Goal: Task Accomplishment & Management: Manage account settings

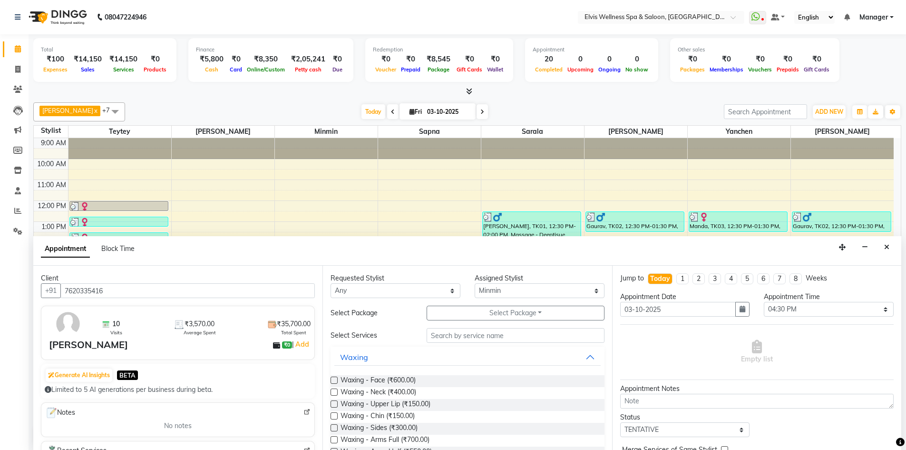
select select "46461"
select select "990"
select select "tentative"
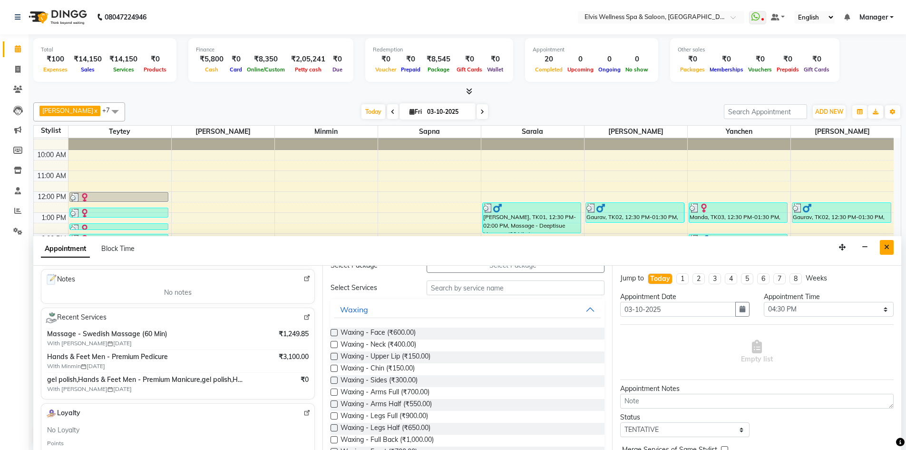
click at [884, 250] on icon "Close" at bounding box center [886, 247] width 5 height 7
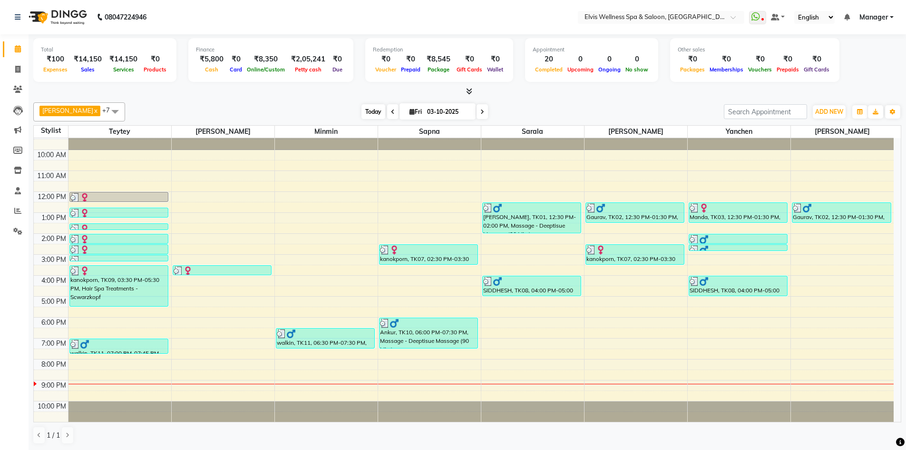
click at [365, 111] on span "Today" at bounding box center [374, 111] width 24 height 15
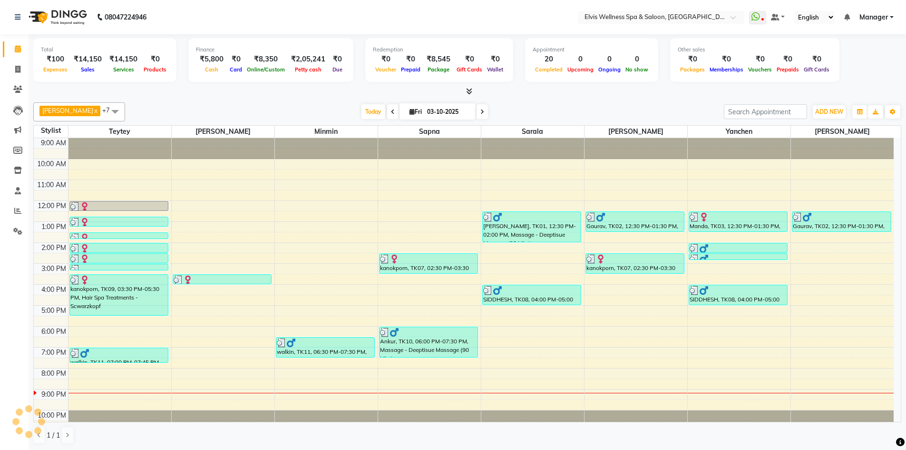
scroll to position [9, 0]
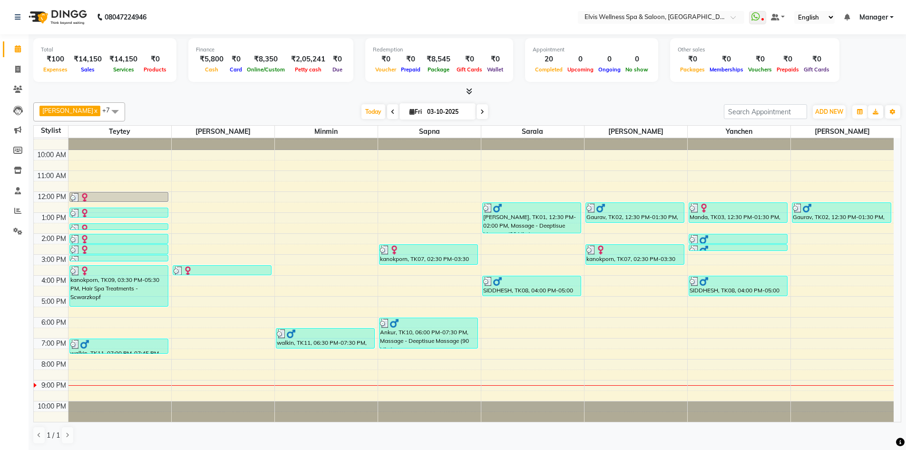
click at [49, 59] on div "₹100" at bounding box center [55, 59] width 29 height 11
click at [15, 68] on icon at bounding box center [17, 69] width 5 height 7
select select "service"
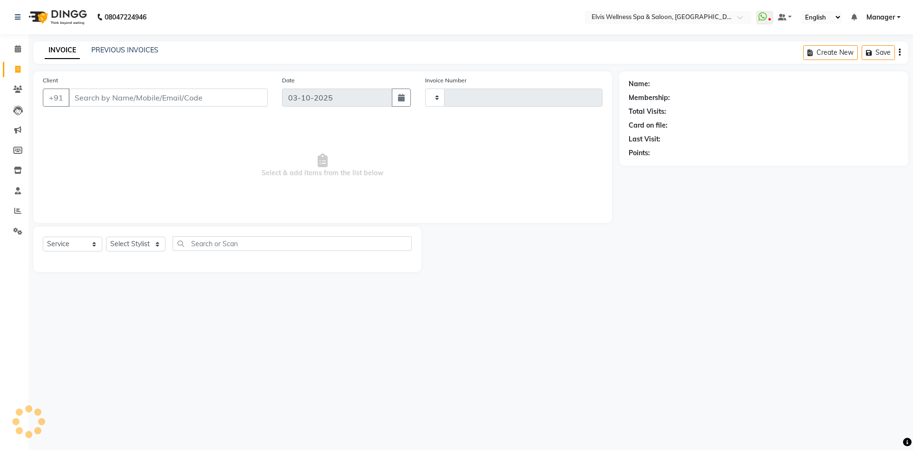
type input "1903"
select select "6269"
click at [11, 86] on span at bounding box center [18, 89] width 17 height 11
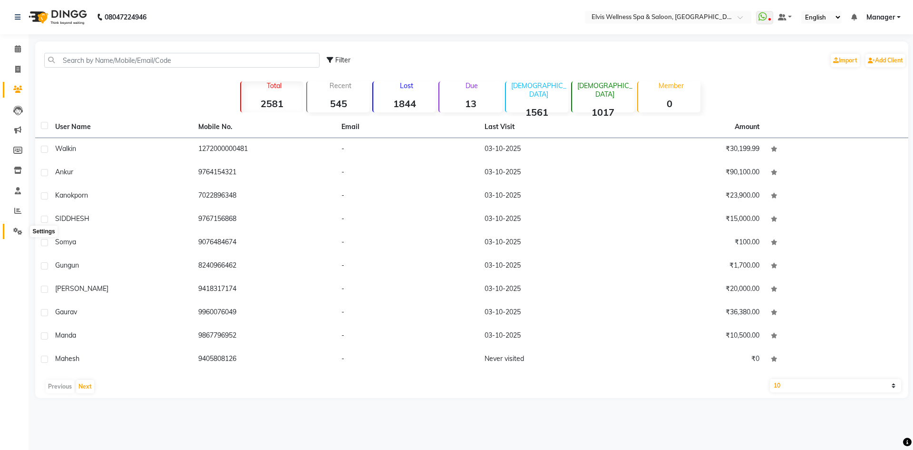
click at [15, 229] on icon at bounding box center [17, 230] width 9 height 7
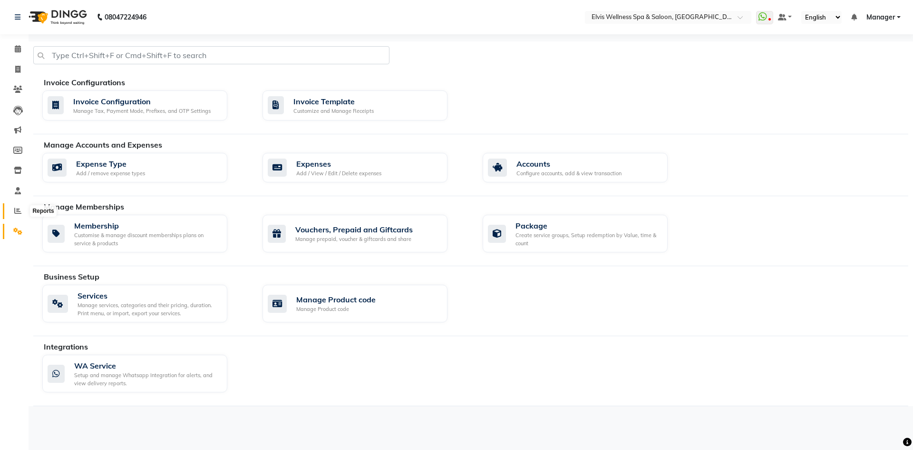
click at [19, 208] on icon at bounding box center [17, 210] width 7 height 7
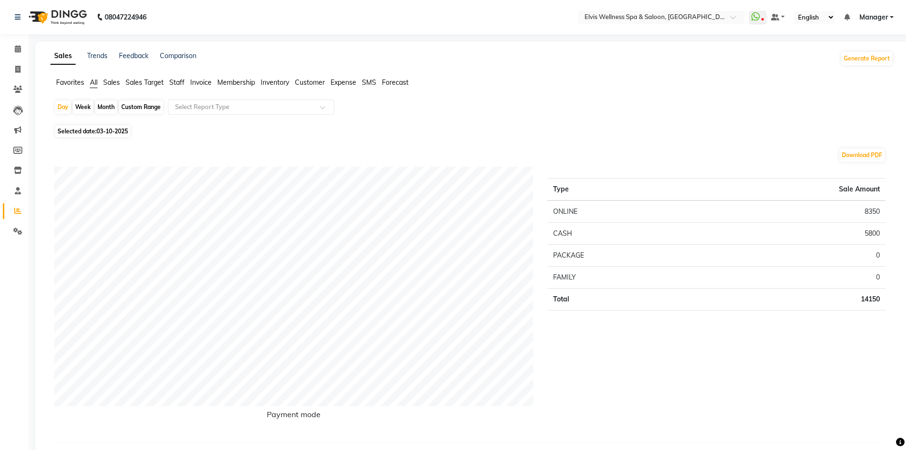
click at [338, 81] on span "Expense" at bounding box center [344, 82] width 26 height 9
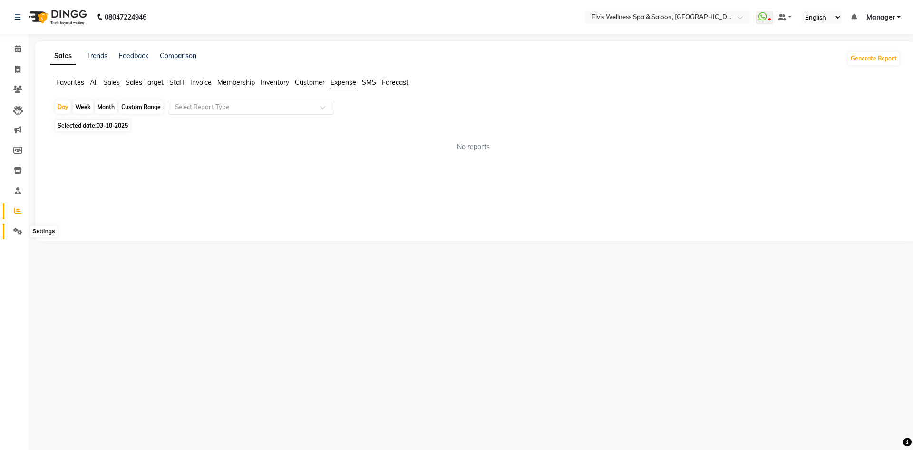
click at [19, 231] on icon at bounding box center [17, 230] width 9 height 7
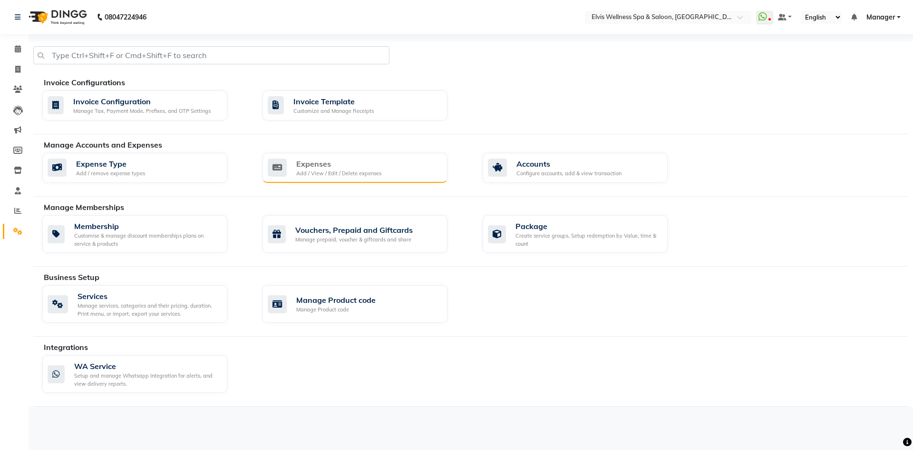
click at [286, 168] on icon at bounding box center [277, 167] width 19 height 18
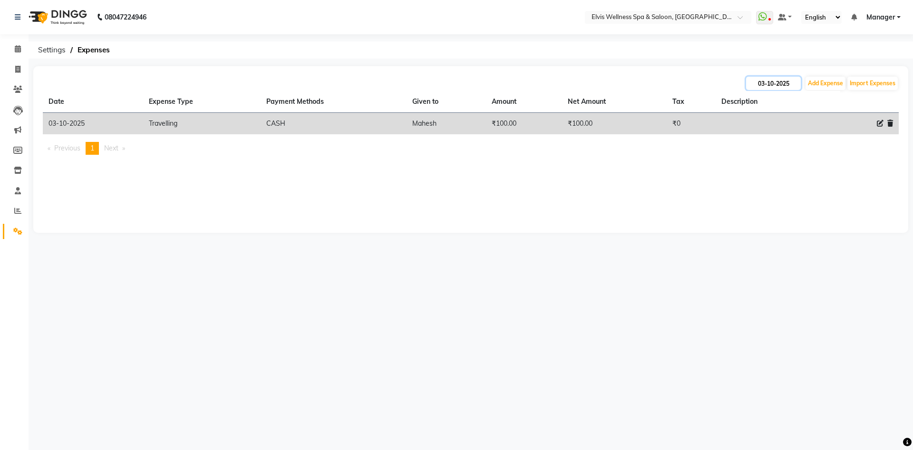
click at [784, 82] on input "03-10-2025" at bounding box center [773, 83] width 55 height 13
select select "10"
select select "2025"
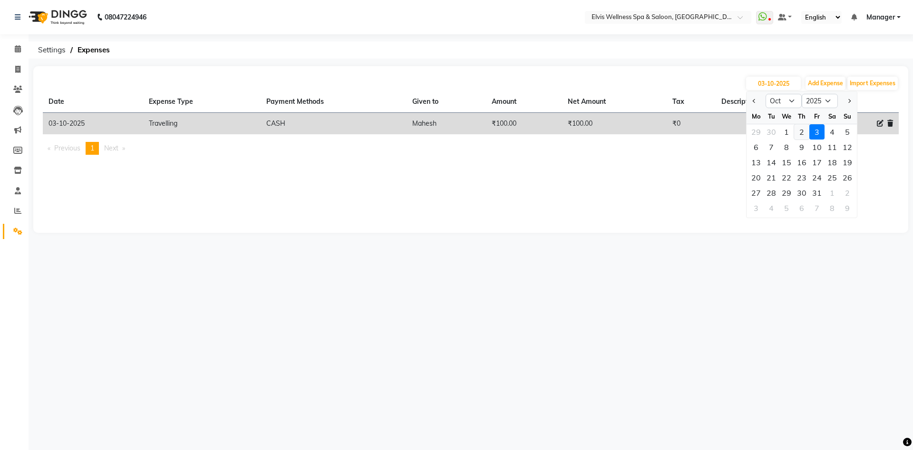
click at [798, 127] on div "2" at bounding box center [801, 131] width 15 height 15
type input "02-10-2025"
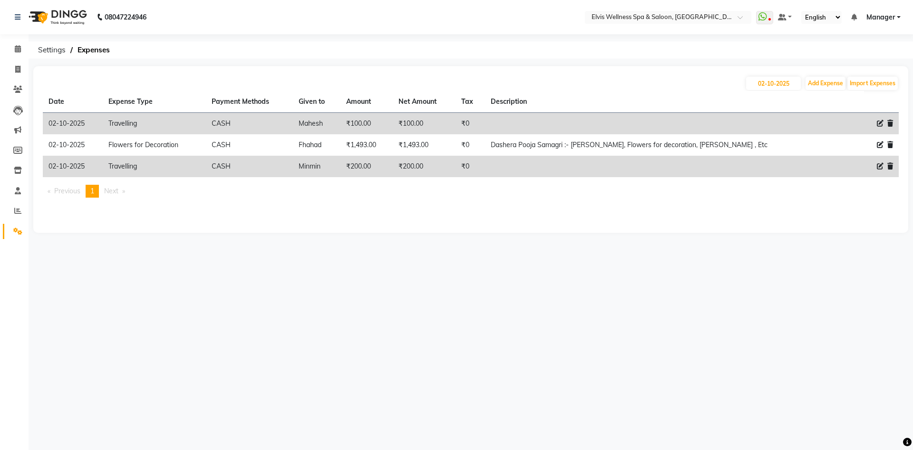
click at [337, 322] on div "08047224946 Select Location × Elvis Wellness Spa & Saloon, Lohegaon WhatsApp St…" at bounding box center [456, 225] width 913 height 450
click at [12, 49] on span at bounding box center [18, 49] width 17 height 11
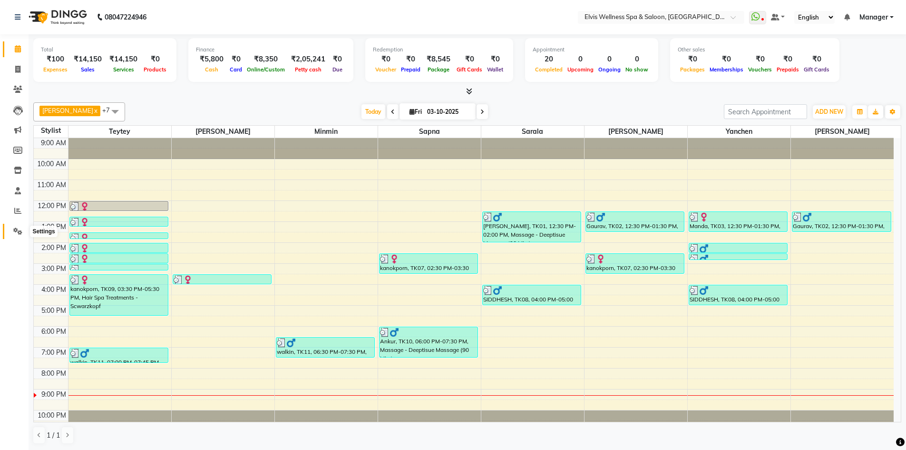
click at [13, 229] on icon at bounding box center [17, 230] width 9 height 7
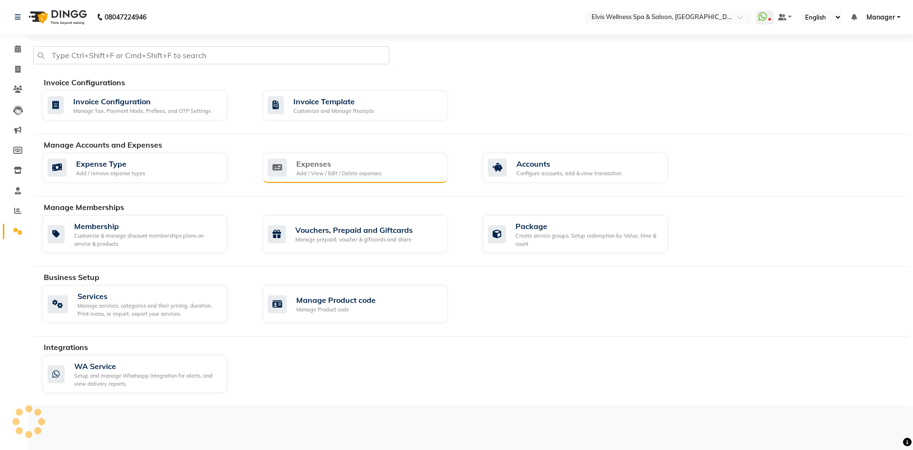
click at [302, 167] on div "Expenses" at bounding box center [338, 163] width 85 height 11
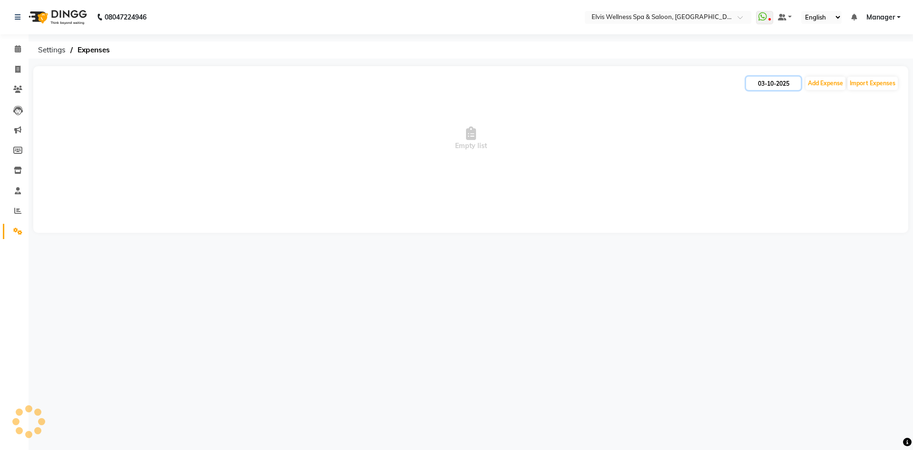
click at [774, 81] on input "03-10-2025" at bounding box center [773, 83] width 55 height 13
select select "10"
select select "2025"
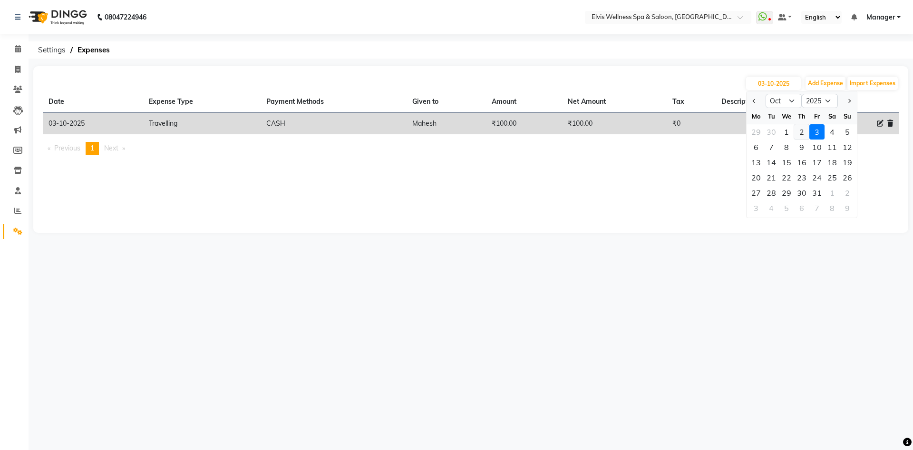
click at [802, 132] on div "2" at bounding box center [801, 131] width 15 height 15
type input "02-10-2025"
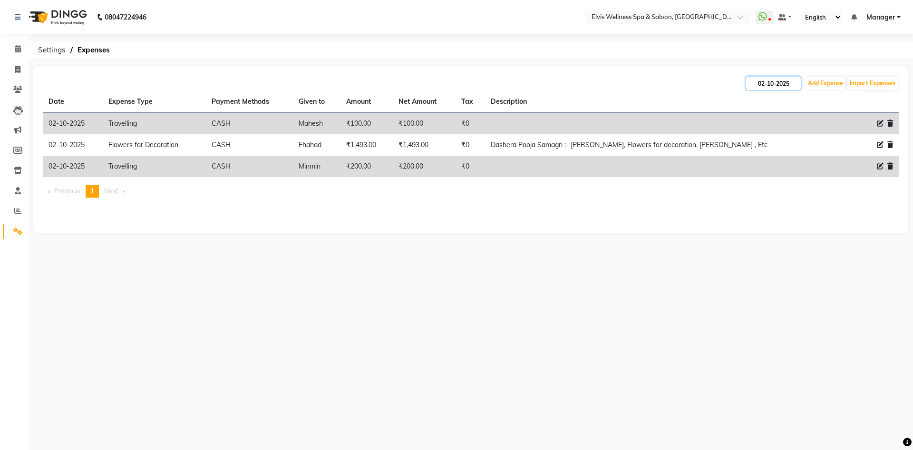
click at [773, 85] on input "02-10-2025" at bounding box center [773, 83] width 55 height 13
select select "10"
select select "2025"
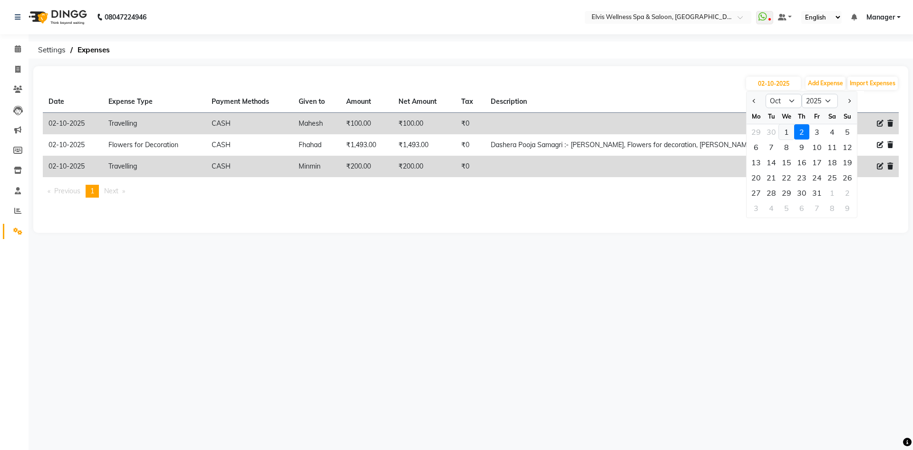
click at [787, 129] on div "1" at bounding box center [786, 131] width 15 height 15
type input "01-10-2025"
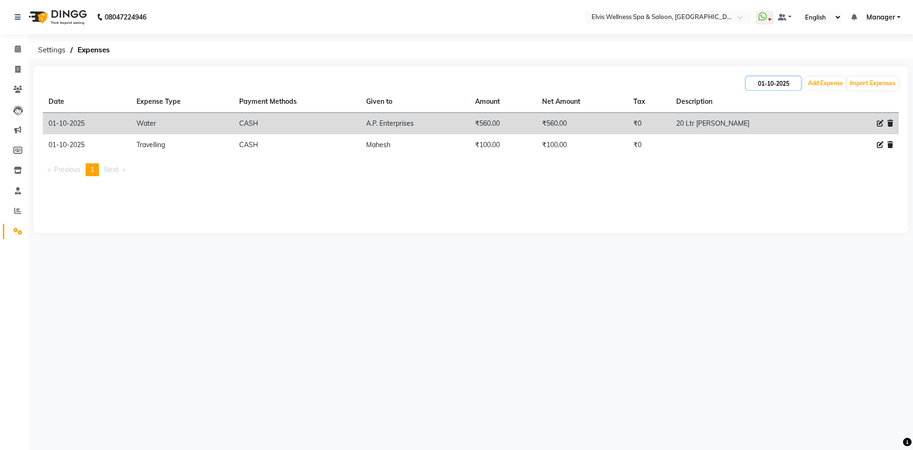
click at [772, 79] on input "01-10-2025" at bounding box center [773, 83] width 55 height 13
select select "10"
select select "2025"
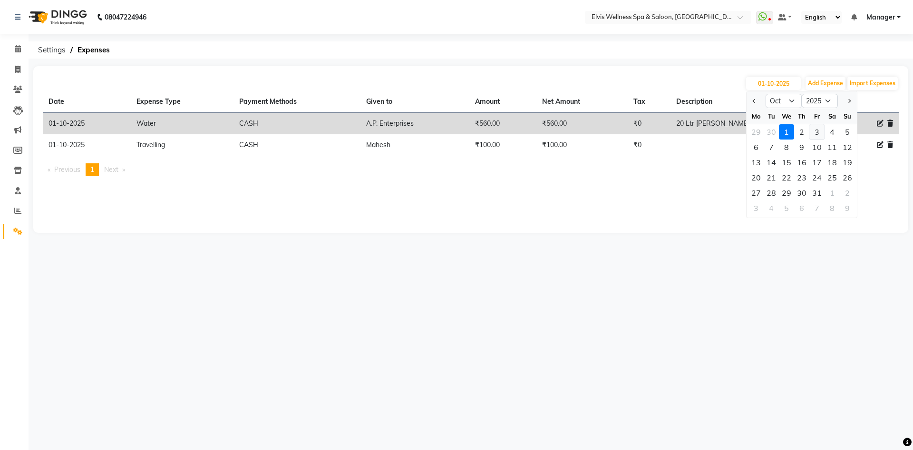
click at [821, 139] on div "3" at bounding box center [817, 131] width 15 height 15
type input "03-10-2025"
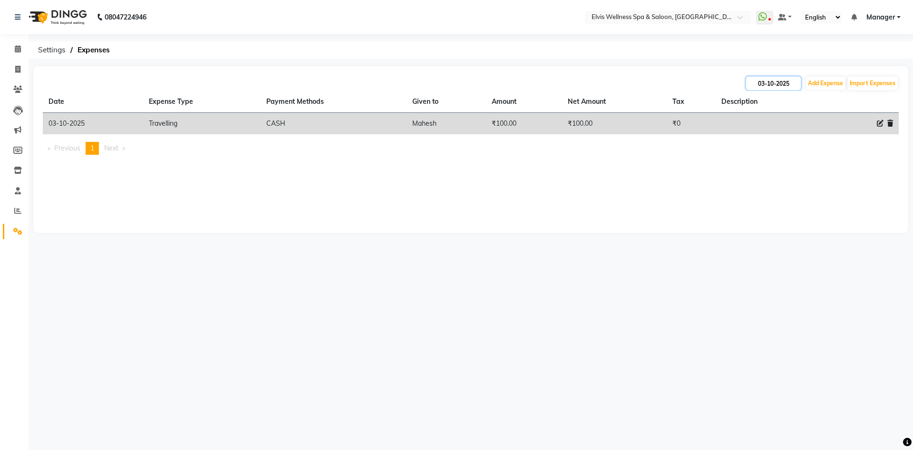
click at [772, 77] on input "03-10-2025" at bounding box center [773, 83] width 55 height 13
select select "10"
select select "2025"
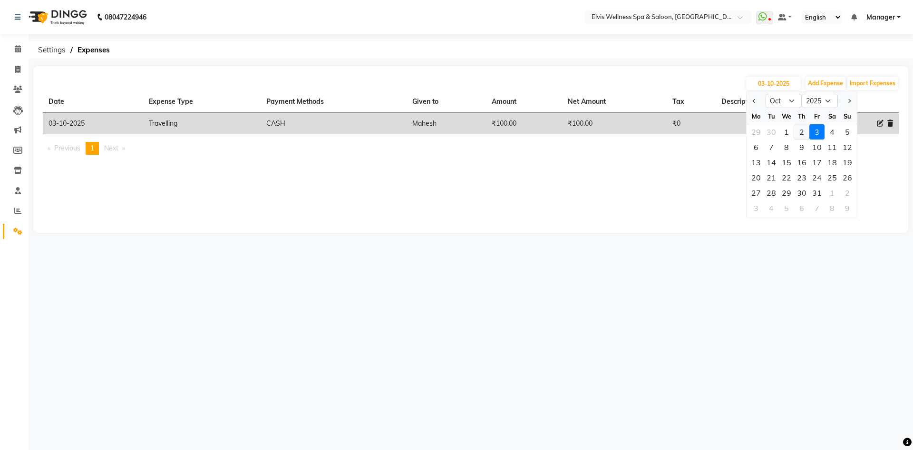
click at [800, 133] on div "2" at bounding box center [801, 131] width 15 height 15
type input "02-10-2025"
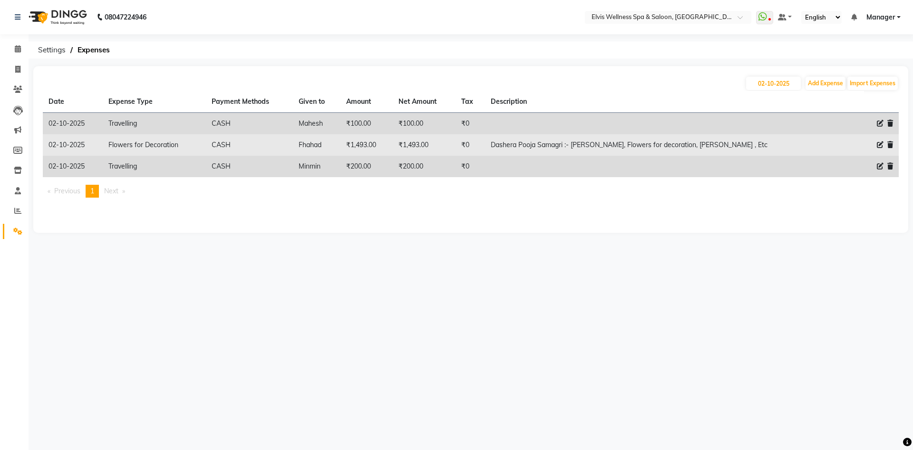
click at [880, 144] on icon at bounding box center [880, 144] width 7 height 7
select select "8154"
select select "1"
select select "5263"
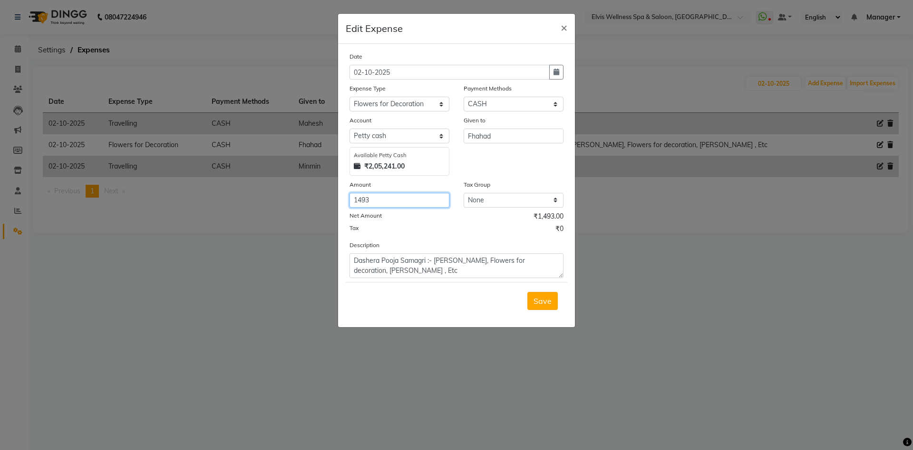
click at [371, 201] on input "1493" at bounding box center [400, 200] width 100 height 15
type input "1500"
click at [547, 303] on span "Save" at bounding box center [543, 301] width 18 height 10
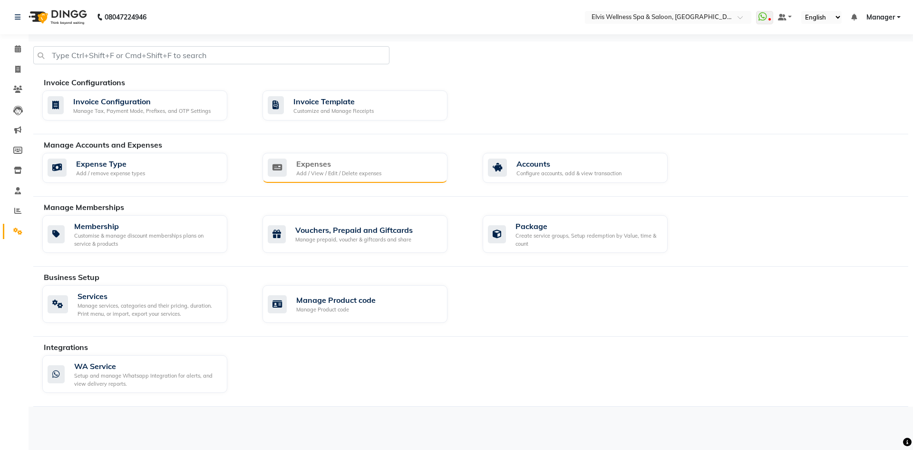
click at [334, 173] on div "Add / View / Edit / Delete expenses" at bounding box center [338, 173] width 85 height 8
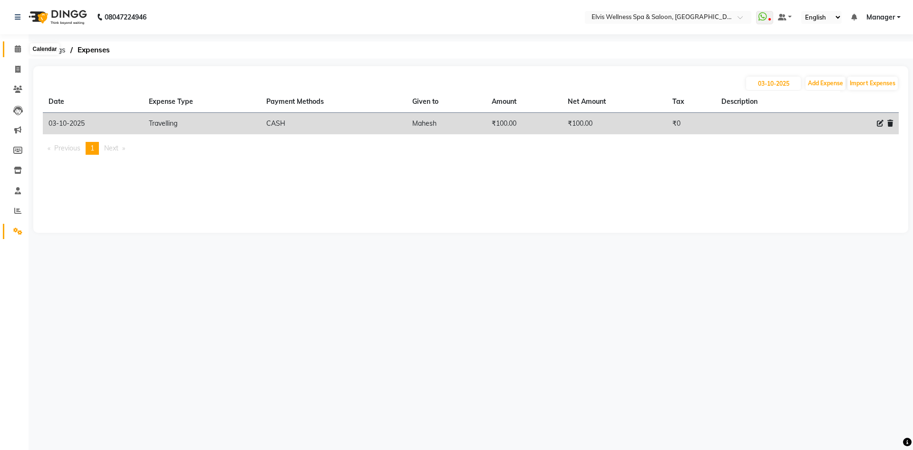
click at [18, 49] on icon at bounding box center [18, 48] width 6 height 7
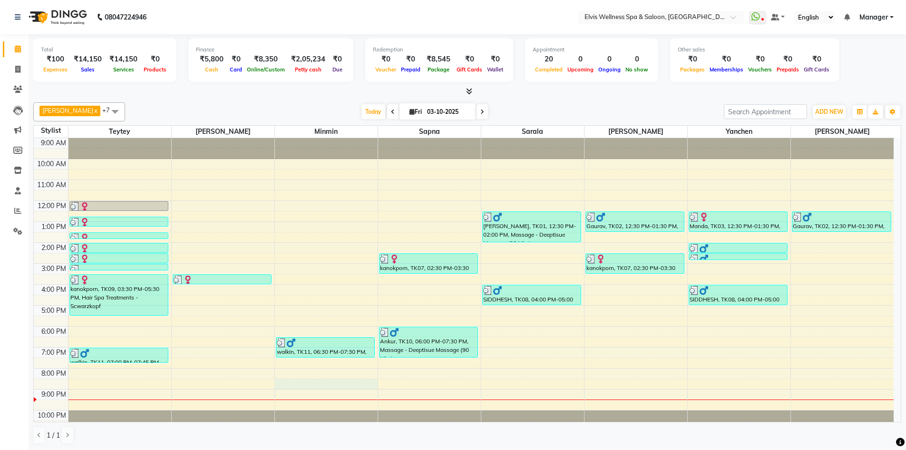
click at [313, 385] on div "9:00 AM 10:00 AM 11:00 AM 12:00 PM 1:00 PM 2:00 PM 3:00 PM 4:00 PM 5:00 PM 6:00…" at bounding box center [464, 284] width 860 height 293
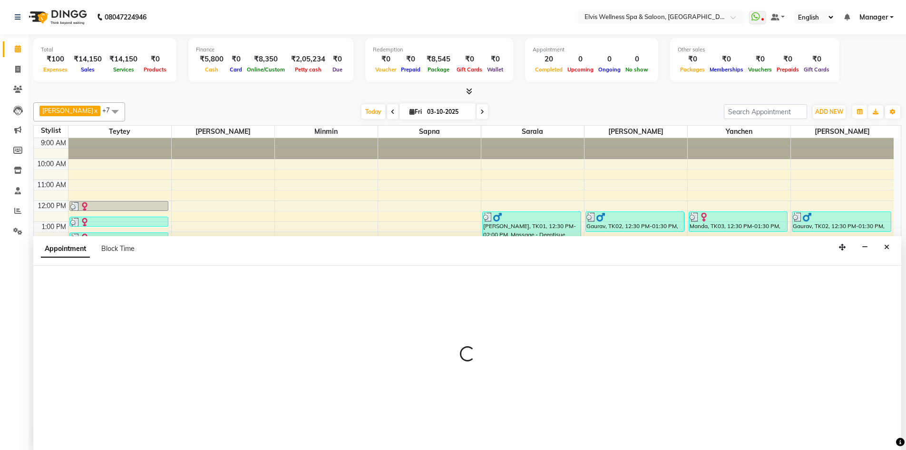
scroll to position [0, 0]
select select "46461"
select select "1230"
select select "tentative"
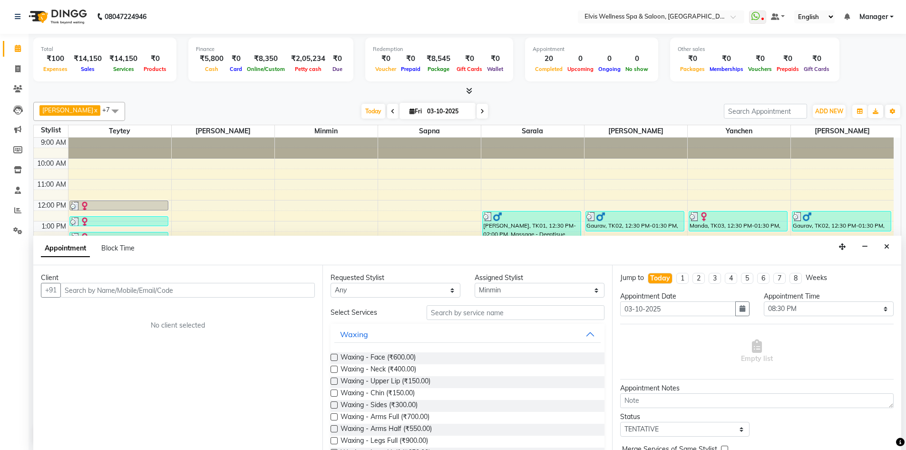
click at [234, 296] on input "text" at bounding box center [187, 290] width 254 height 15
type input "9595951718"
click at [286, 288] on span "Add Client" at bounding box center [295, 289] width 32 height 9
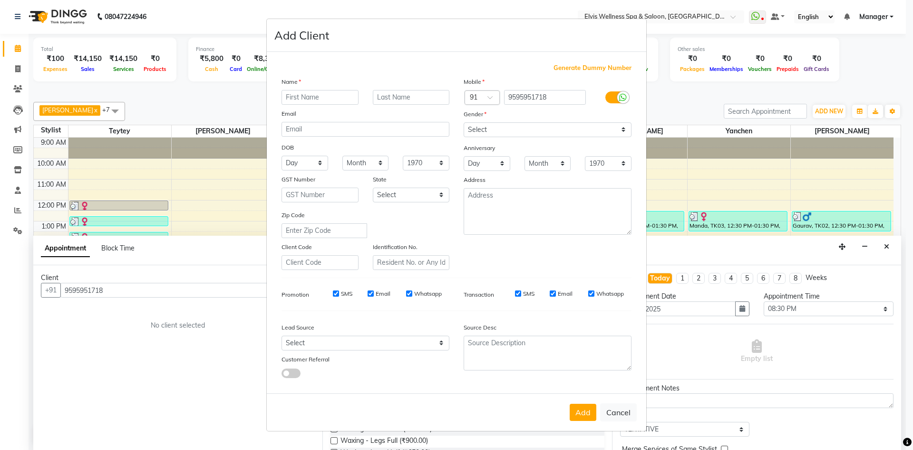
click at [324, 102] on input "text" at bounding box center [320, 97] width 77 height 15
type input "[PERSON_NAME]"
click at [581, 416] on button "Add" at bounding box center [583, 411] width 27 height 17
click at [582, 411] on button "Add" at bounding box center [583, 411] width 27 height 17
click at [599, 135] on select "Select [DEMOGRAPHIC_DATA] [DEMOGRAPHIC_DATA] Other Prefer Not To Say" at bounding box center [548, 129] width 168 height 15
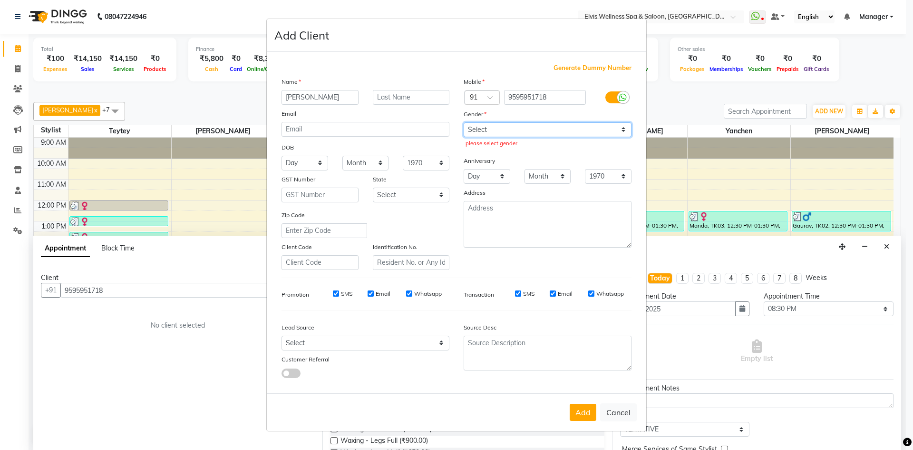
select select "[DEMOGRAPHIC_DATA]"
click at [464, 122] on select "Select [DEMOGRAPHIC_DATA] [DEMOGRAPHIC_DATA] Other Prefer Not To Say" at bounding box center [548, 129] width 168 height 15
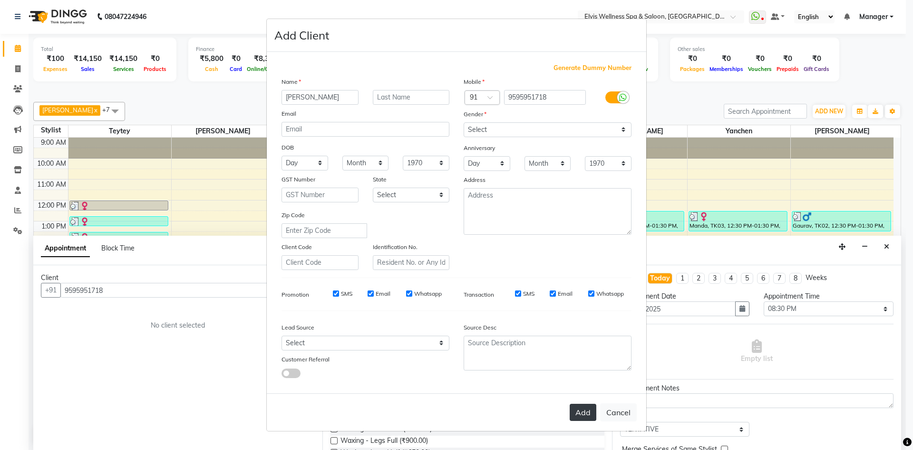
click at [592, 405] on button "Add" at bounding box center [583, 411] width 27 height 17
select select
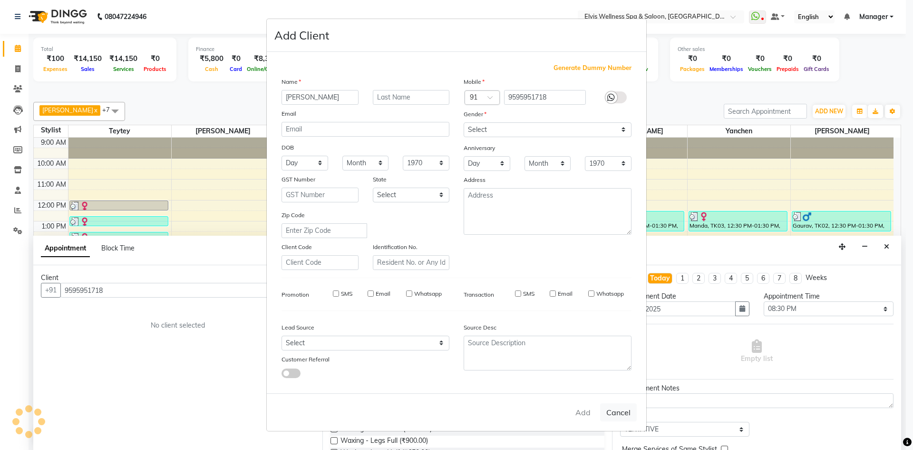
select select
checkbox input "false"
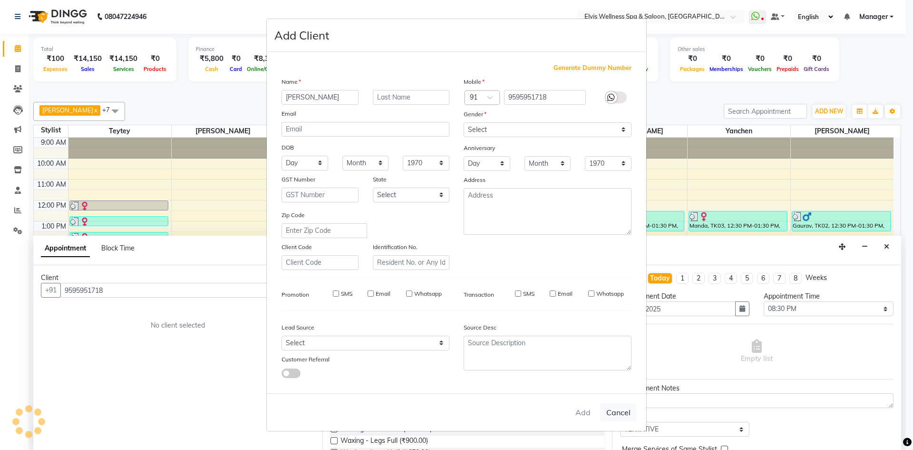
checkbox input "false"
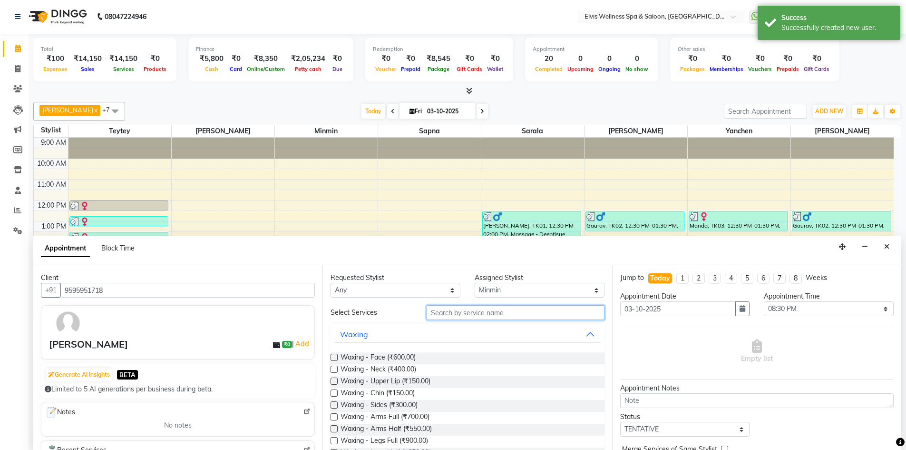
click at [450, 311] on input "text" at bounding box center [516, 312] width 178 height 15
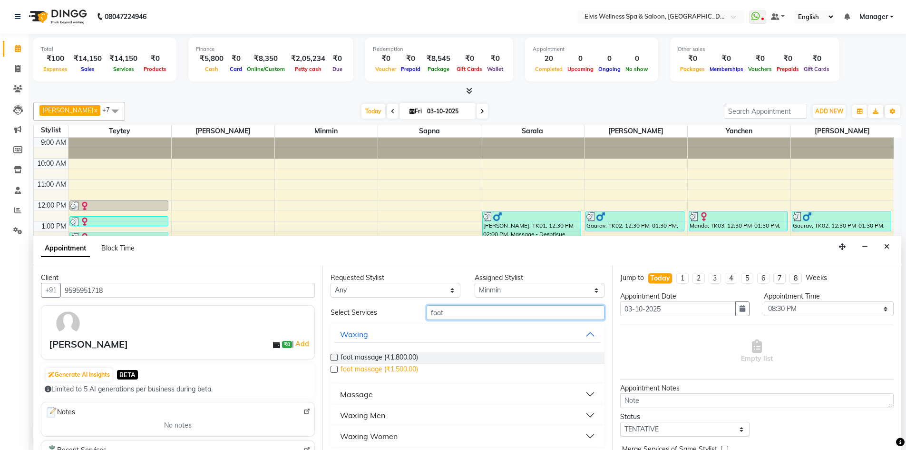
type input "foot"
click at [417, 368] on span "foot massage (₹1,500.00)" at bounding box center [380, 370] width 78 height 12
checkbox input "false"
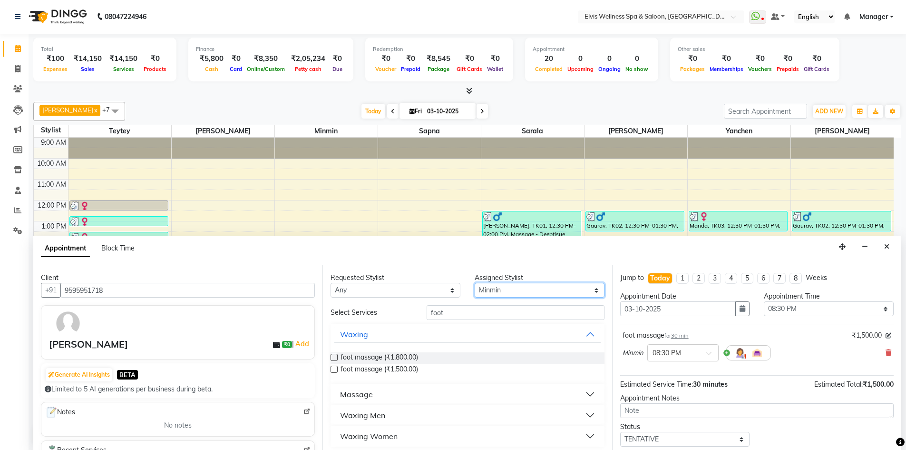
click at [522, 295] on select "Select KP Staff Minmin [PERSON_NAME] [PERSON_NAME] [PERSON_NAME]" at bounding box center [540, 290] width 130 height 15
select select "70667"
click at [475, 283] on select "Select KP Staff Minmin [PERSON_NAME] [PERSON_NAME] [PERSON_NAME]" at bounding box center [540, 290] width 130 height 15
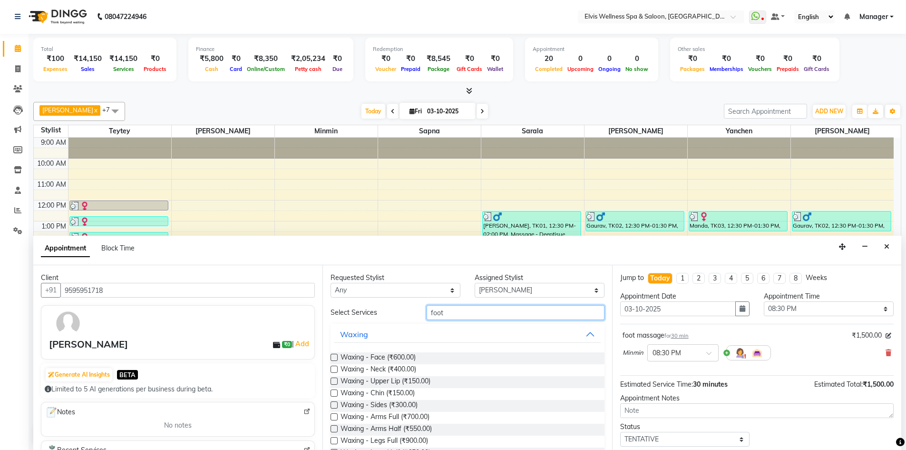
click at [481, 319] on input "foot" at bounding box center [516, 312] width 178 height 15
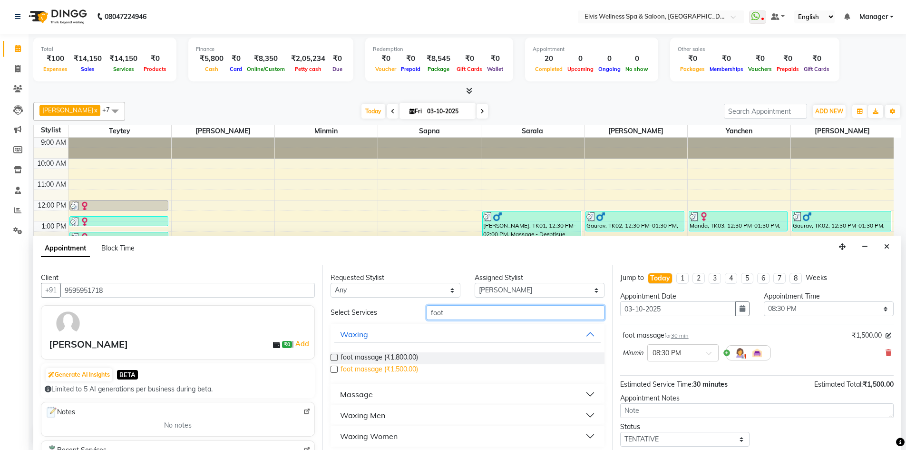
type input "foot"
click at [412, 371] on span "foot massage (₹1,500.00)" at bounding box center [380, 370] width 78 height 12
checkbox input "false"
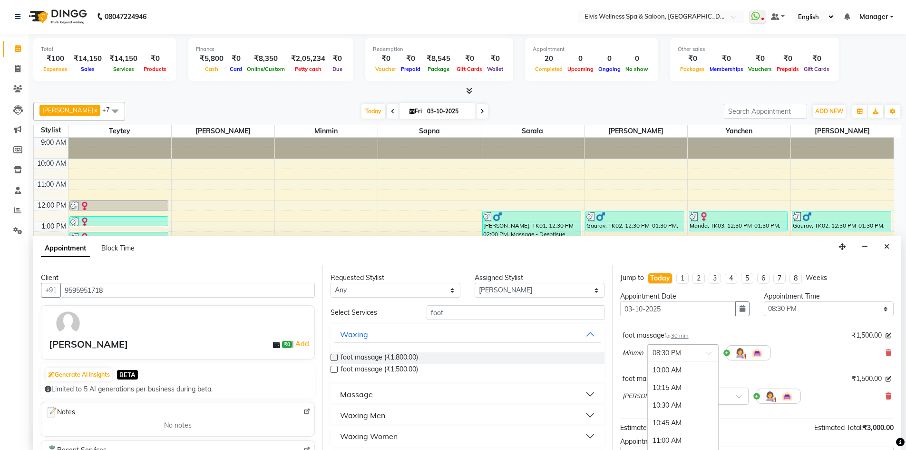
click at [707, 352] on span at bounding box center [712, 356] width 12 height 10
click at [711, 353] on span at bounding box center [712, 356] width 12 height 10
click at [736, 394] on span at bounding box center [742, 399] width 12 height 10
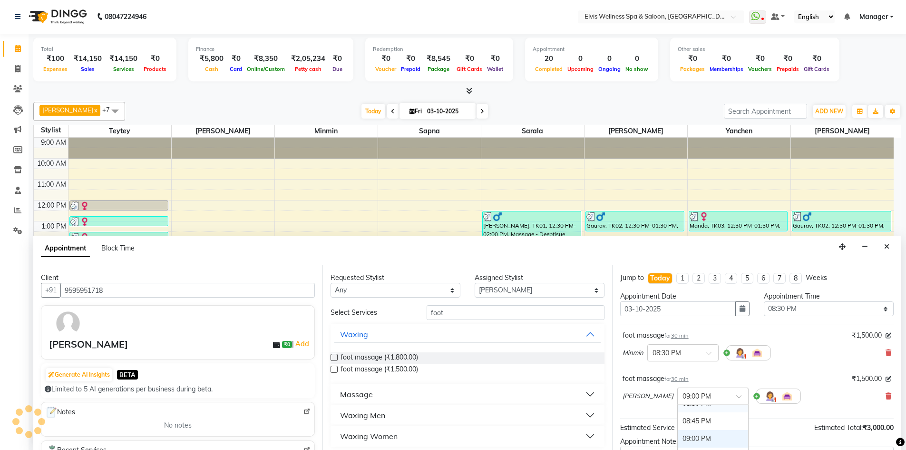
click at [897, 447] on div at bounding box center [900, 441] width 9 height 13
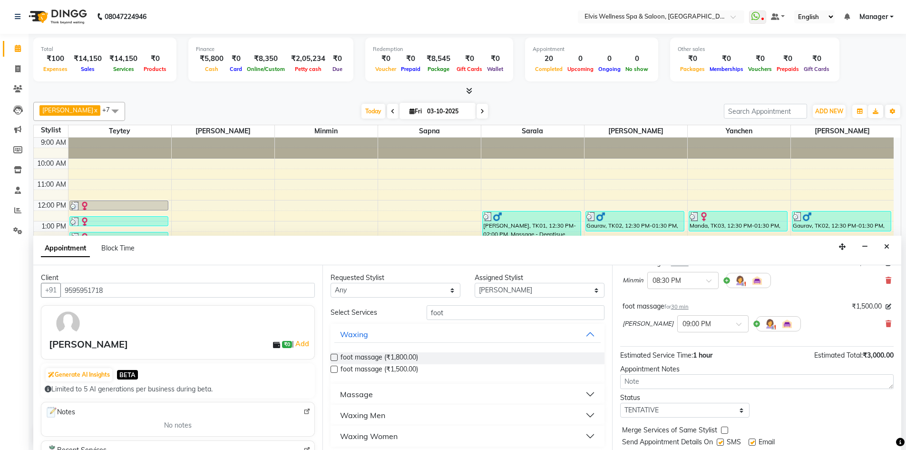
scroll to position [68, 0]
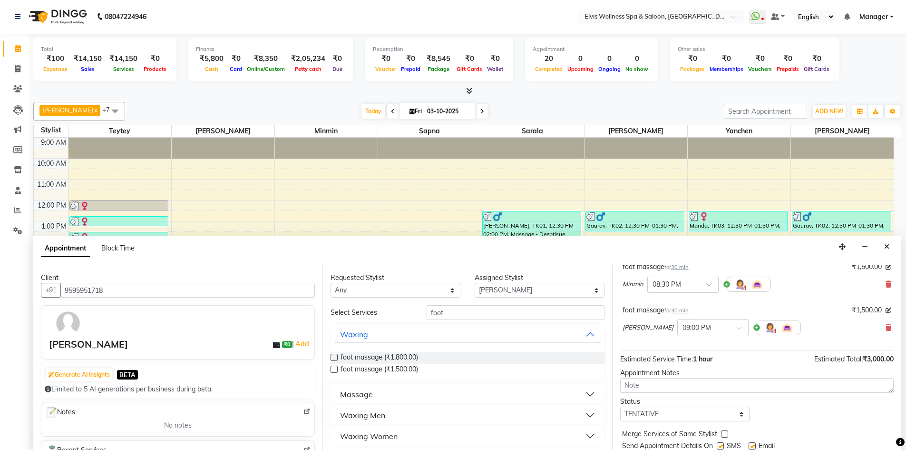
click at [722, 442] on label at bounding box center [720, 445] width 7 height 7
click at [722, 443] on input "checkbox" at bounding box center [720, 446] width 6 height 6
checkbox input "false"
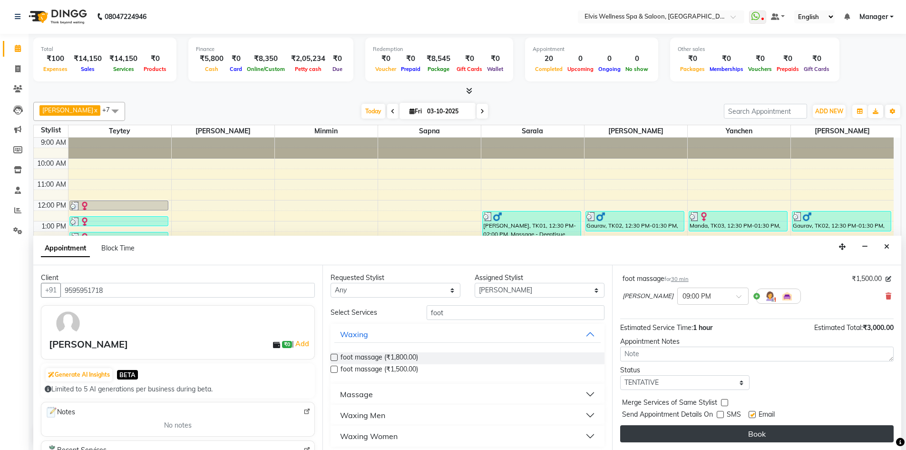
click at [760, 436] on button "Book" at bounding box center [757, 433] width 274 height 17
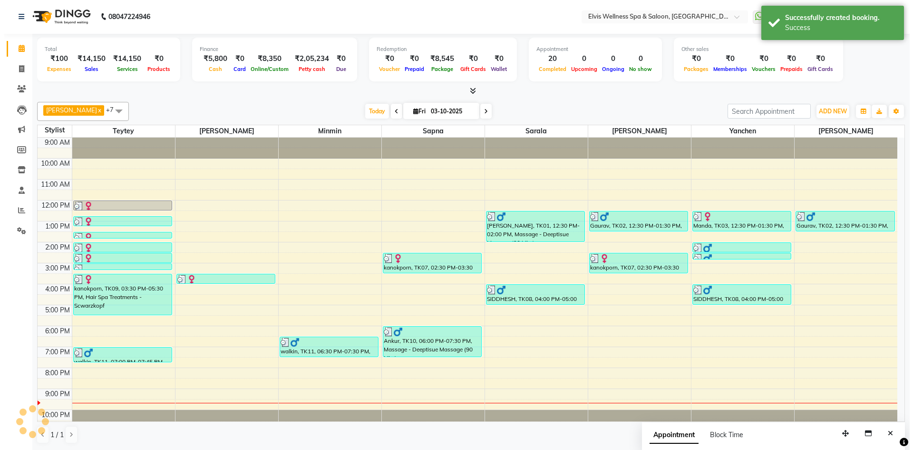
scroll to position [0, 0]
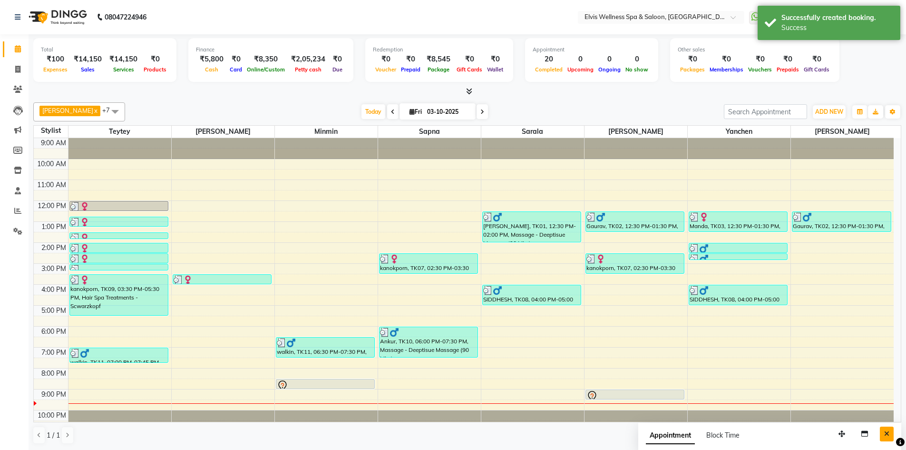
click at [891, 434] on button "Close" at bounding box center [887, 433] width 14 height 15
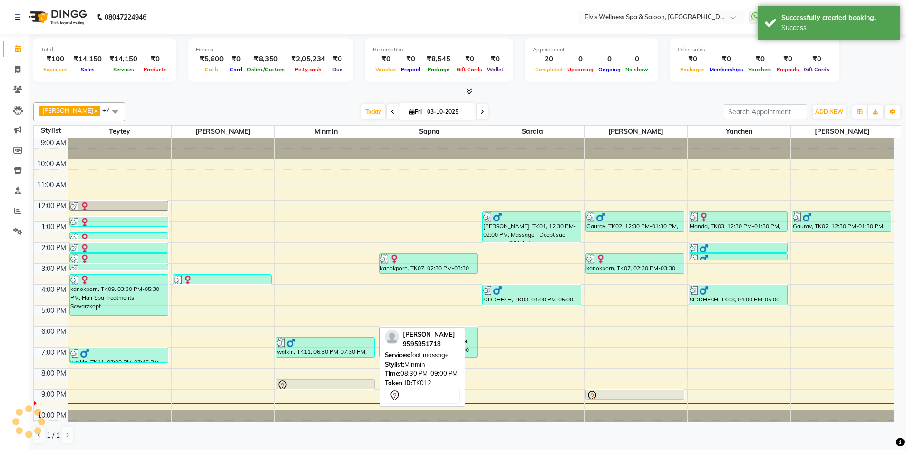
click at [372, 383] on div at bounding box center [326, 385] width 98 height 11
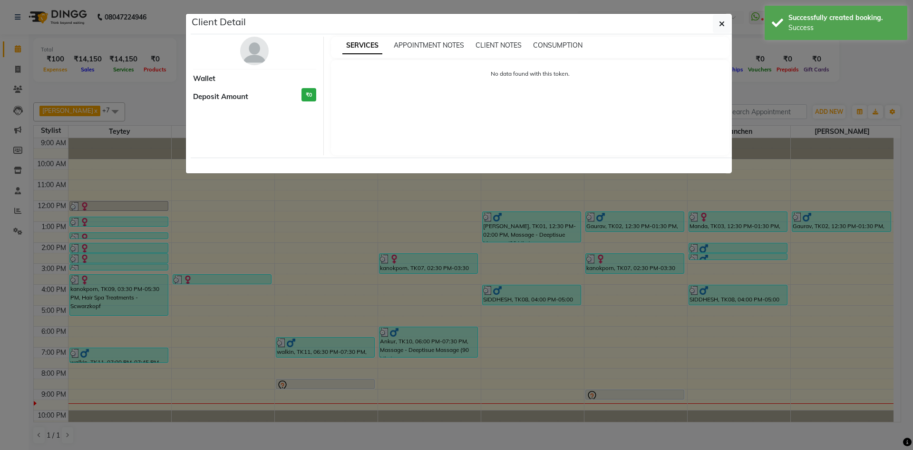
select select "7"
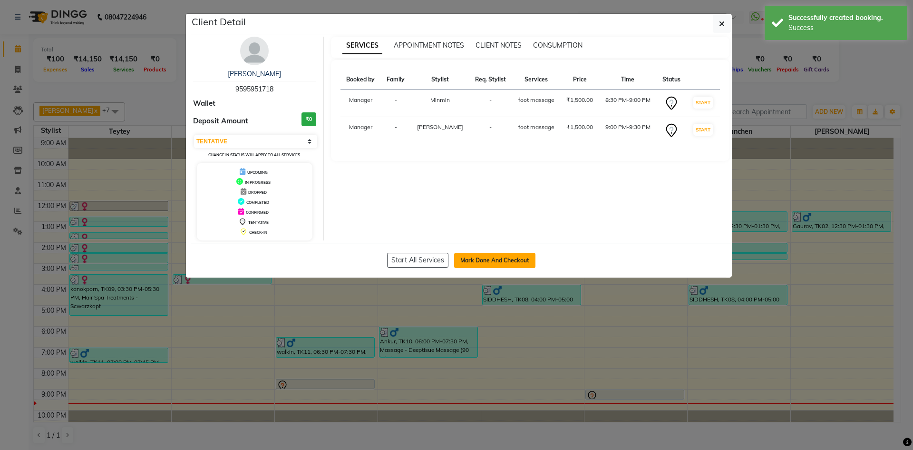
click at [505, 257] on button "Mark Done And Checkout" at bounding box center [494, 260] width 81 height 15
select select "6269"
select select "service"
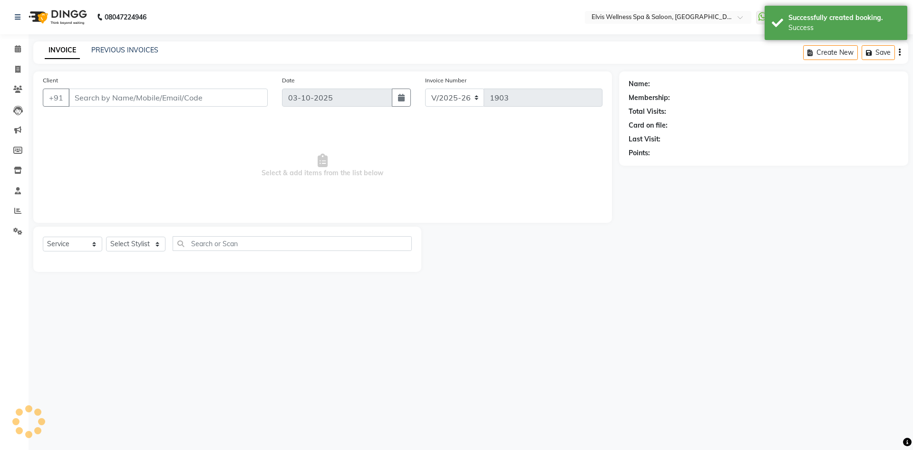
type input "9595951718"
select select "70667"
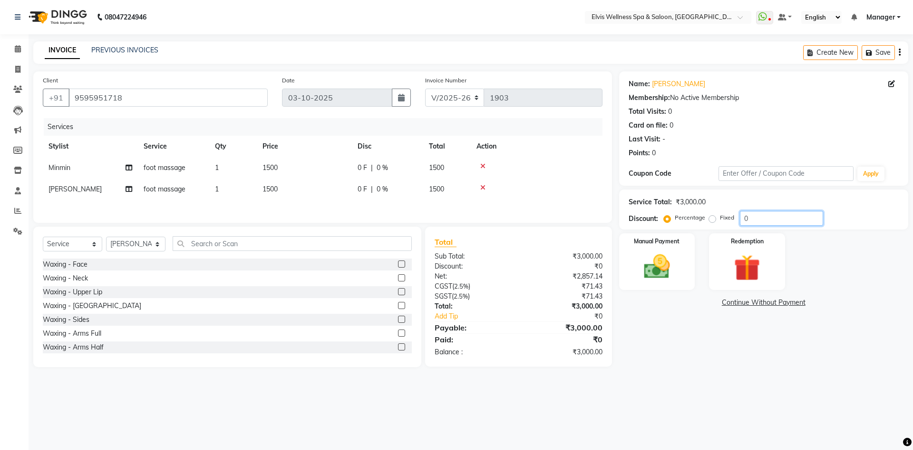
click at [742, 221] on input "0" at bounding box center [781, 218] width 83 height 15
type input "100"
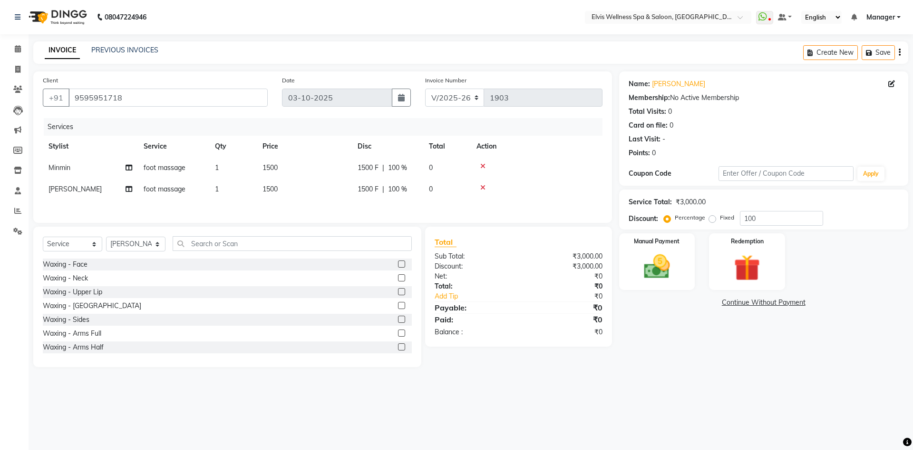
click at [720, 218] on label "Fixed" at bounding box center [727, 217] width 14 height 9
click at [714, 218] on input "Fixed" at bounding box center [714, 217] width 7 height 7
radio input "true"
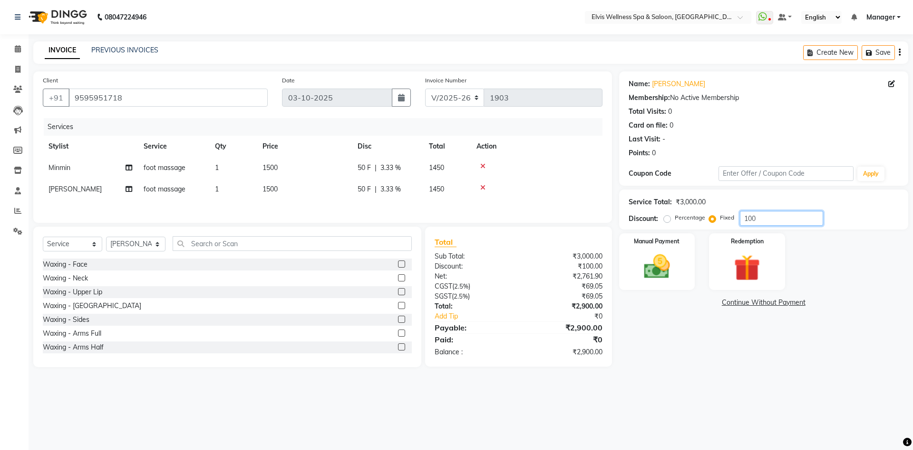
click at [746, 219] on input "100" at bounding box center [781, 218] width 83 height 15
type input "400"
click at [661, 244] on label "Manual Payment" at bounding box center [658, 240] width 48 height 9
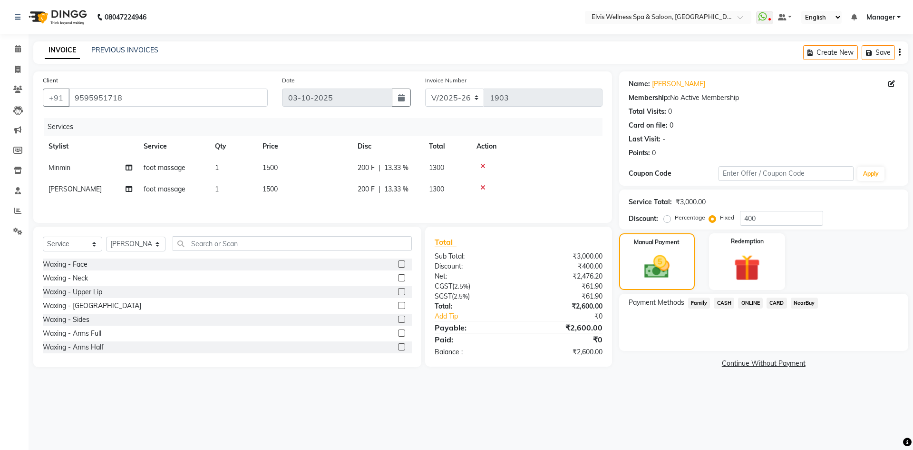
click at [728, 302] on span "CASH" at bounding box center [724, 302] width 20 height 11
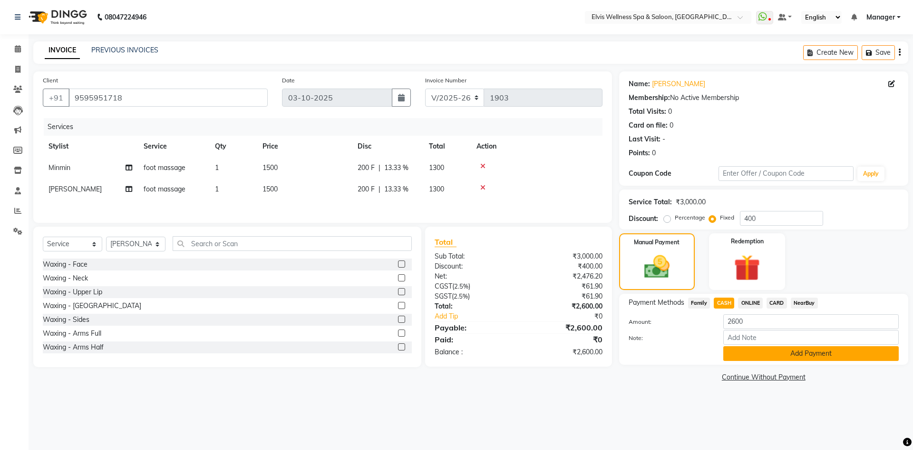
click at [771, 350] on button "Add Payment" at bounding box center [811, 353] width 176 height 15
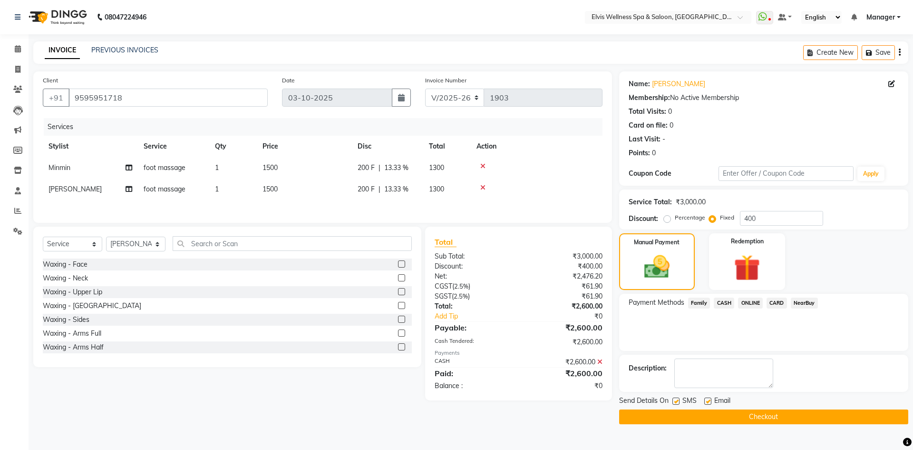
click at [676, 401] on label at bounding box center [676, 400] width 7 height 7
click at [676, 401] on input "checkbox" at bounding box center [676, 401] width 6 height 6
checkbox input "false"
click at [679, 411] on button "Checkout" at bounding box center [763, 416] width 289 height 15
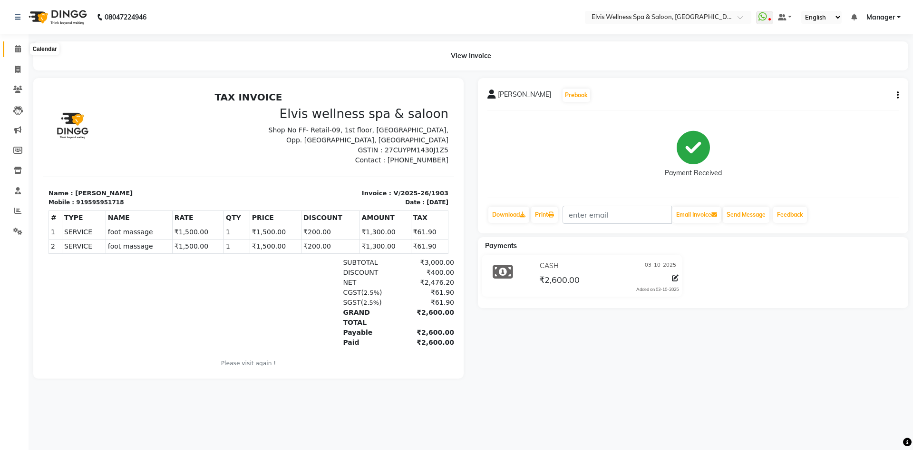
click at [16, 52] on icon at bounding box center [18, 48] width 6 height 7
select select "service"
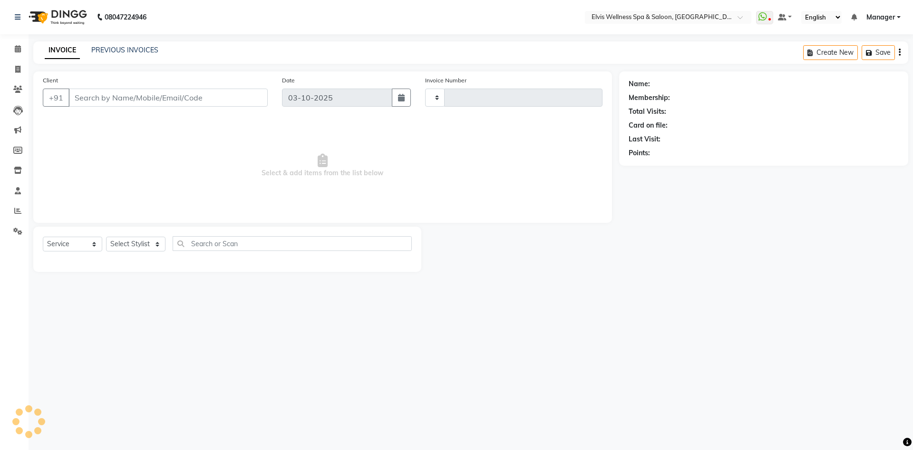
type input "1904"
select select "6269"
type input "9595951718"
select select "70667"
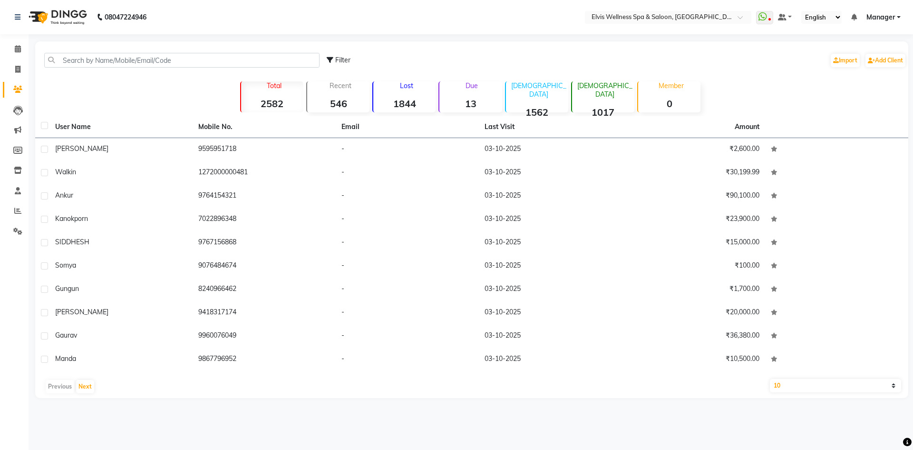
select select "6269"
select select "service"
select select "6269"
select select "service"
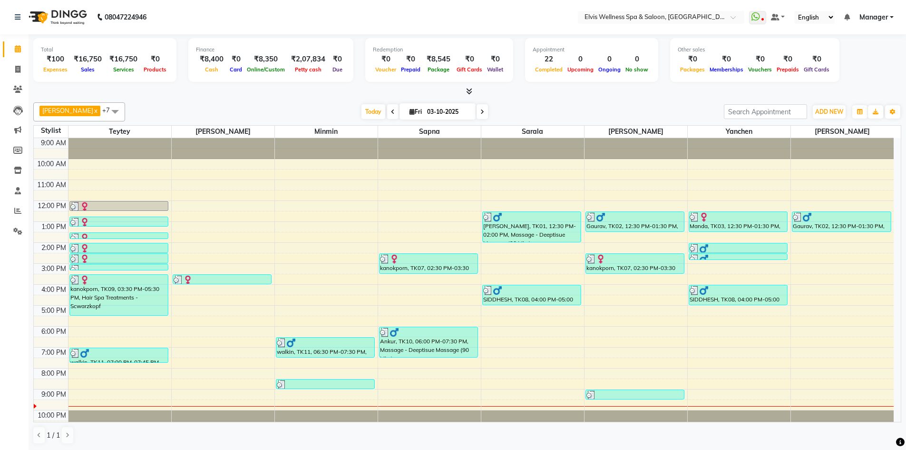
click at [807, 394] on div "9:00 AM 10:00 AM 11:00 AM 12:00 PM 1:00 PM 2:00 PM 3:00 PM 4:00 PM 5:00 PM 6:00…" at bounding box center [464, 284] width 860 height 293
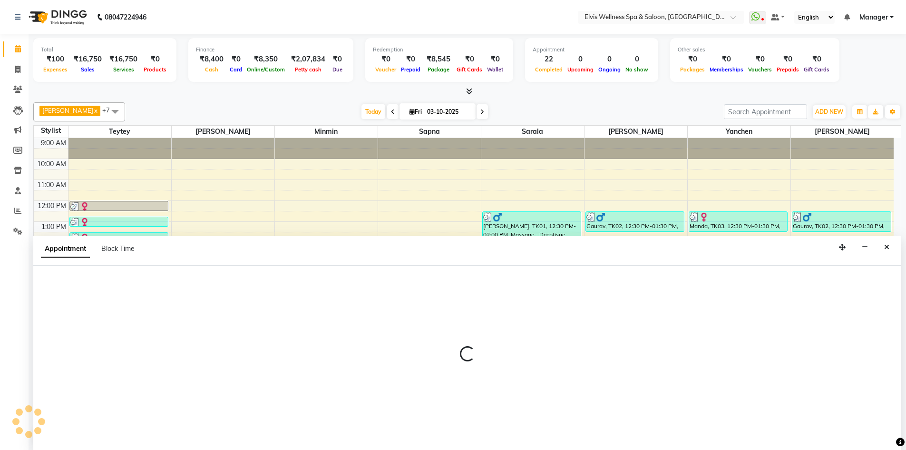
scroll to position [0, 0]
select select "93583"
select select "1260"
select select "tentative"
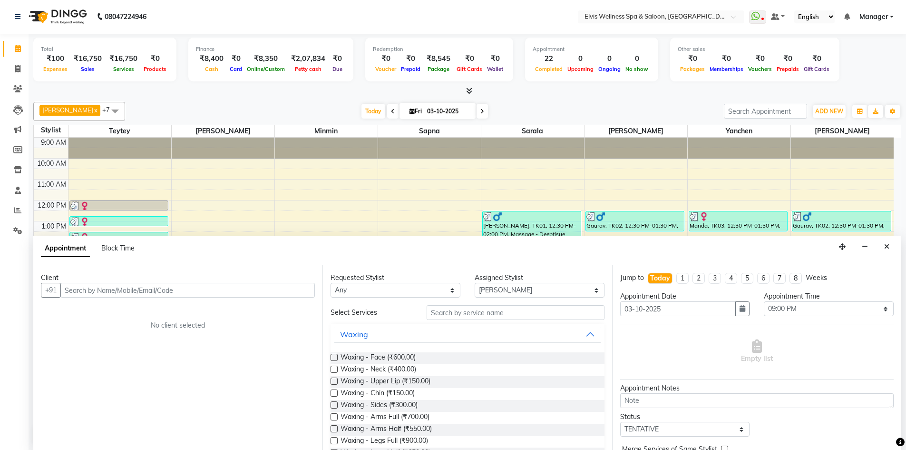
click at [175, 288] on input "text" at bounding box center [187, 290] width 254 height 15
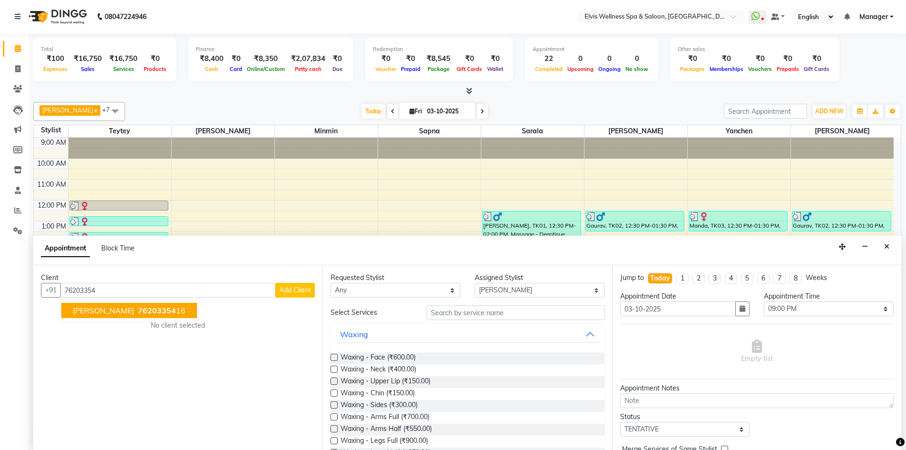
click at [163, 314] on span "76203354" at bounding box center [157, 310] width 38 height 10
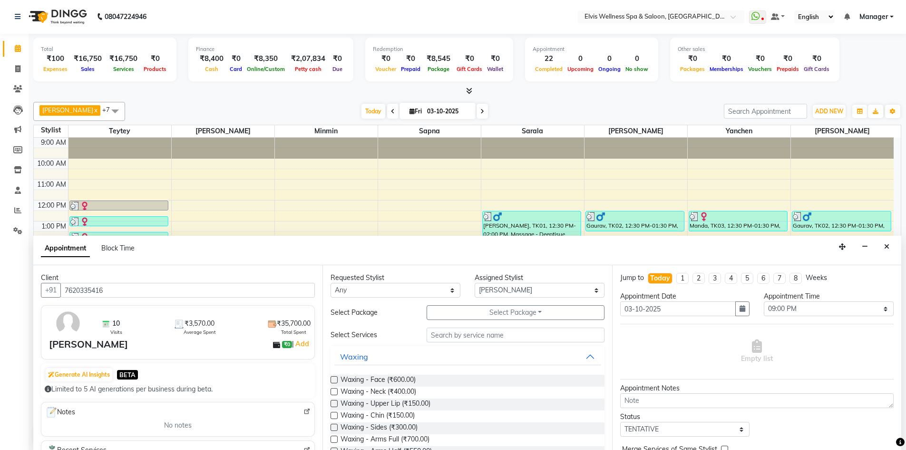
type input "7620335416"
click at [461, 332] on input "text" at bounding box center [516, 334] width 178 height 15
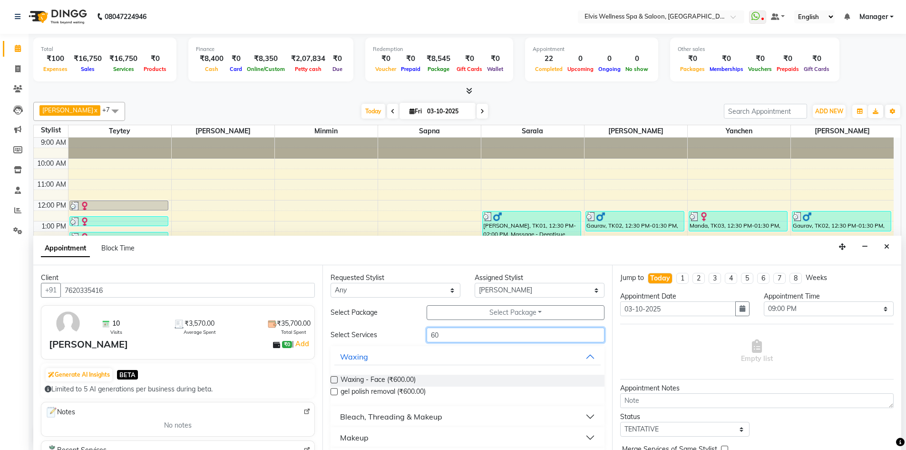
type input "6"
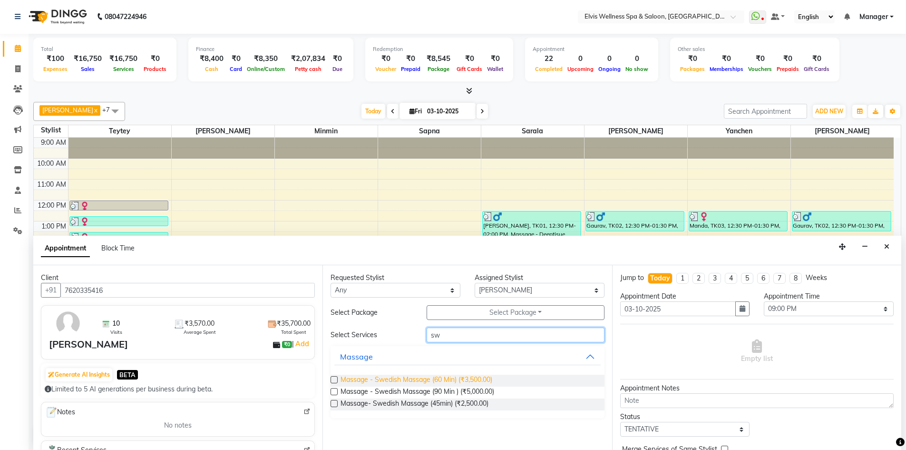
type input "sw"
click at [484, 384] on span "Massage - Swedish Massage (60 Min) (₹3,500.00)" at bounding box center [417, 380] width 152 height 12
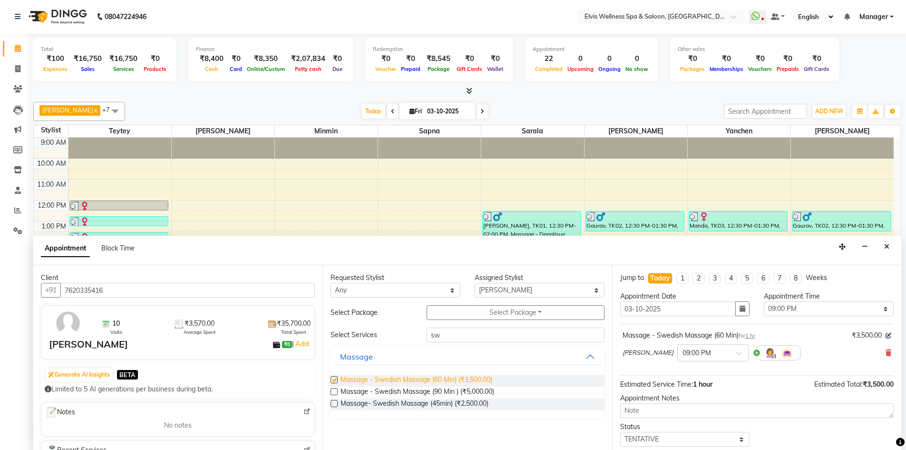
checkbox input "false"
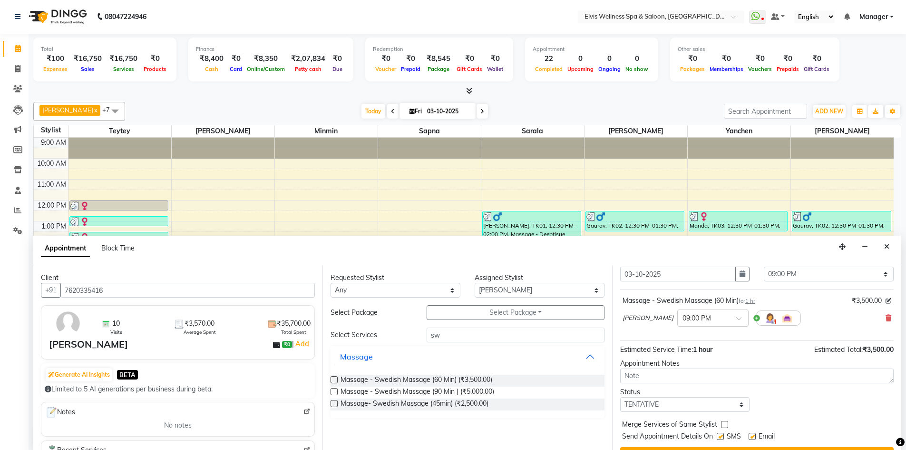
scroll to position [57, 0]
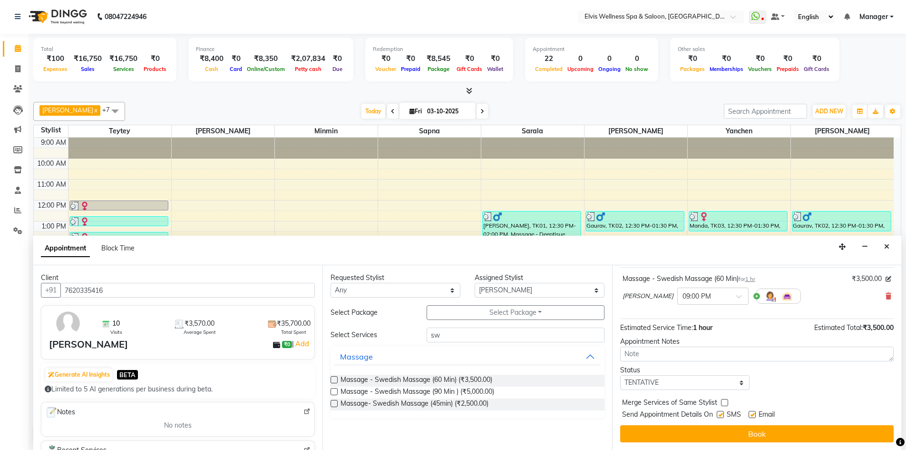
click at [720, 411] on label at bounding box center [720, 414] width 7 height 7
click at [720, 412] on input "checkbox" at bounding box center [720, 415] width 6 height 6
checkbox input "false"
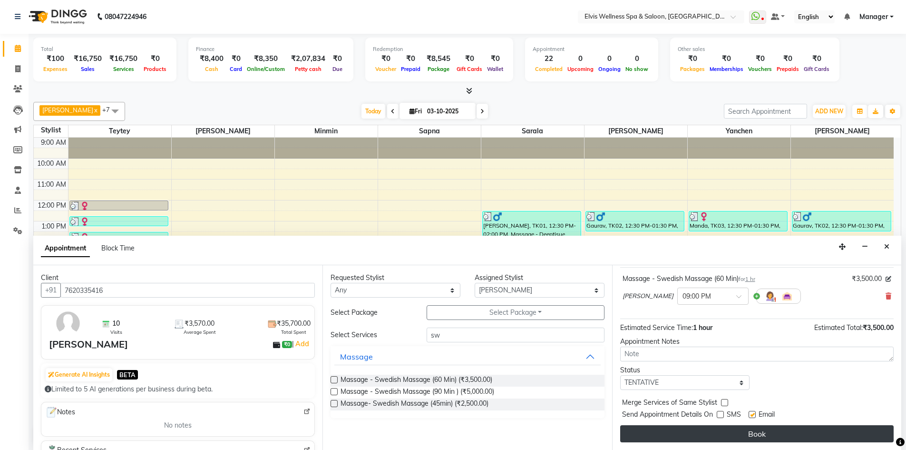
click at [728, 427] on button "Book" at bounding box center [757, 433] width 274 height 17
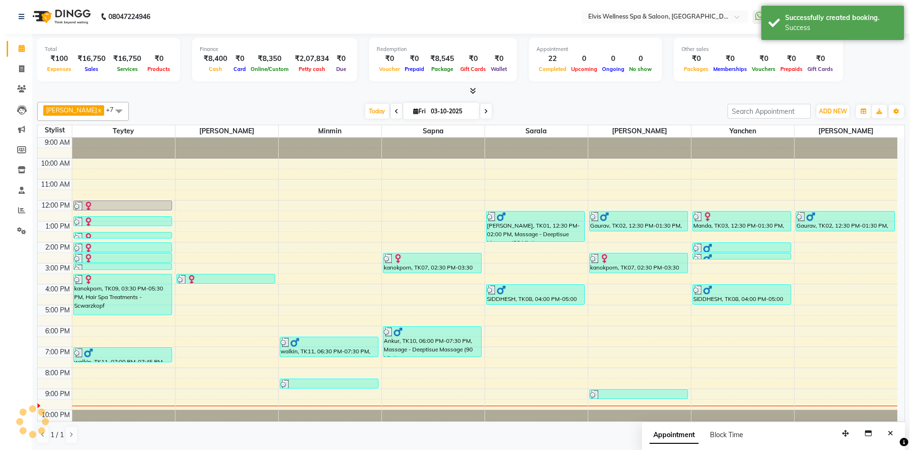
scroll to position [0, 0]
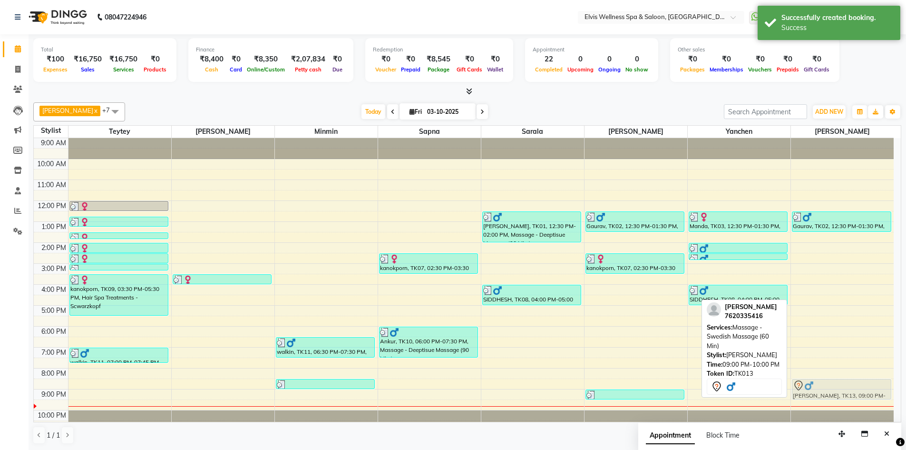
click at [860, 387] on div "Gaurav, TK02, 12:30 PM-01:30 PM, Massage - Swedish Massage (60 Min) [PERSON_NAM…" at bounding box center [842, 284] width 103 height 293
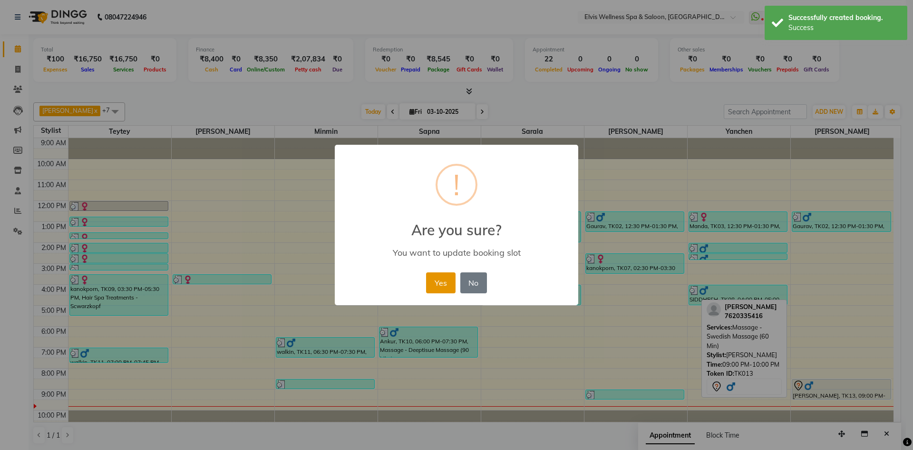
click at [441, 281] on button "Yes" at bounding box center [440, 282] width 29 height 21
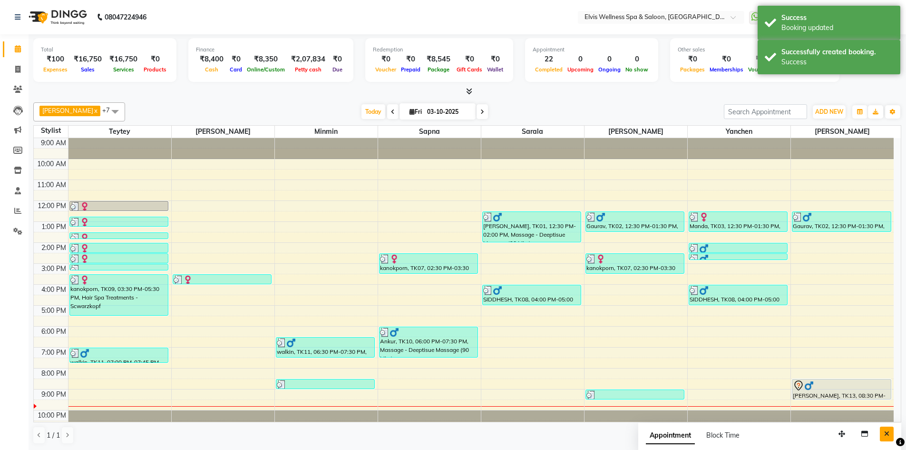
click at [890, 439] on button "Close" at bounding box center [887, 433] width 14 height 15
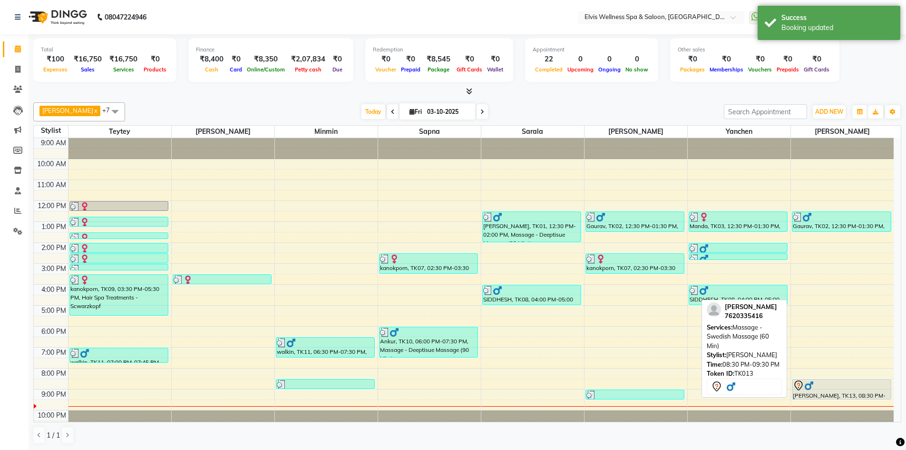
click at [825, 394] on div "[PERSON_NAME], TK13, 08:30 PM-09:30 PM, Massage - Swedish Massage (60 Min)" at bounding box center [841, 389] width 98 height 20
click at [821, 389] on div at bounding box center [842, 385] width 98 height 11
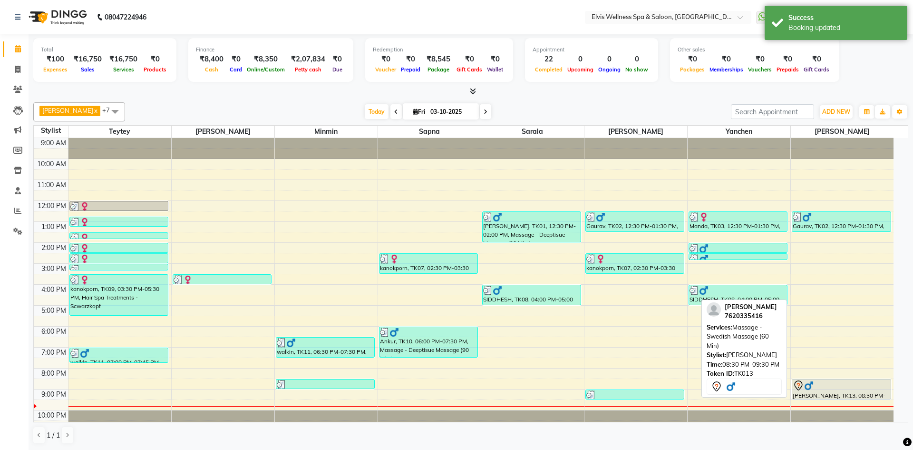
select select "7"
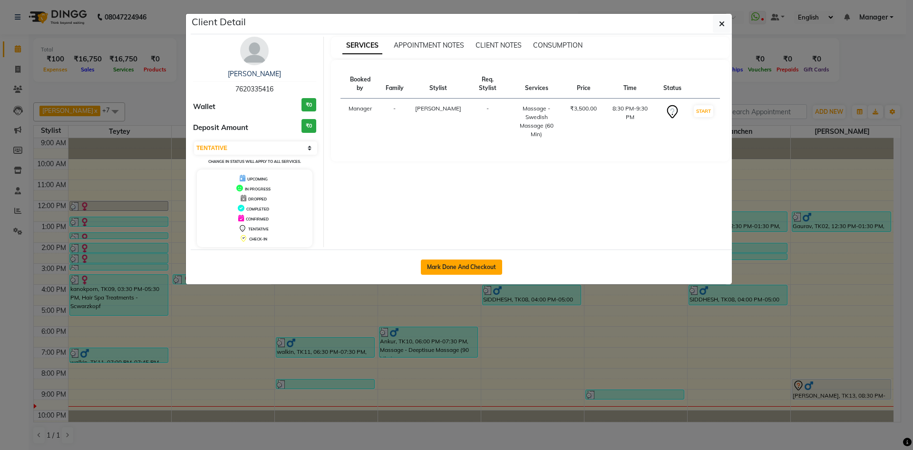
click at [473, 270] on button "Mark Done And Checkout" at bounding box center [461, 266] width 81 height 15
select select "6269"
select select "service"
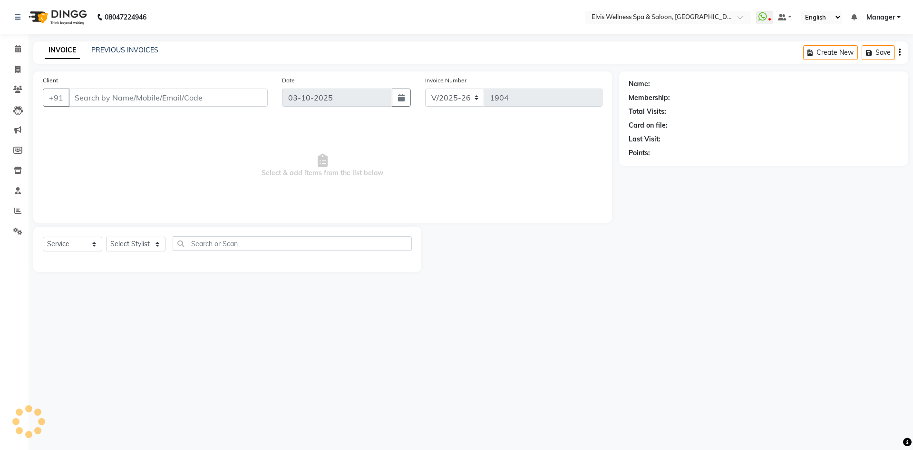
type input "7620335416"
select select "93583"
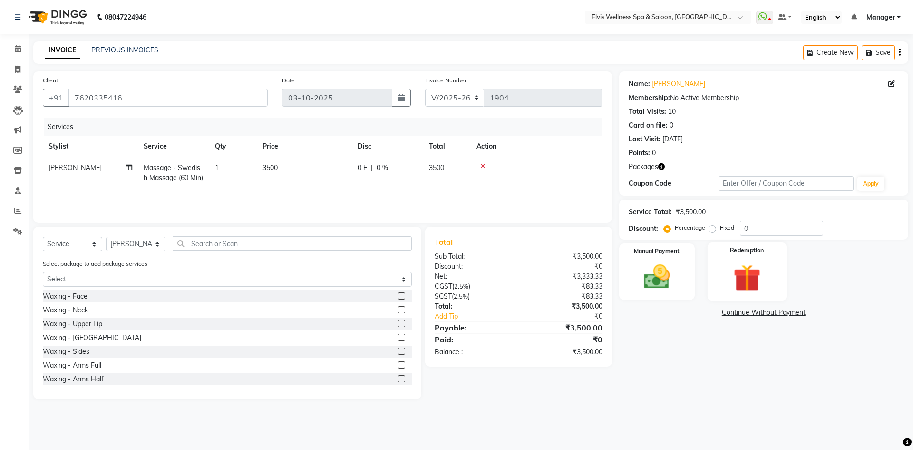
click at [753, 259] on div "Redemption" at bounding box center [747, 271] width 79 height 59
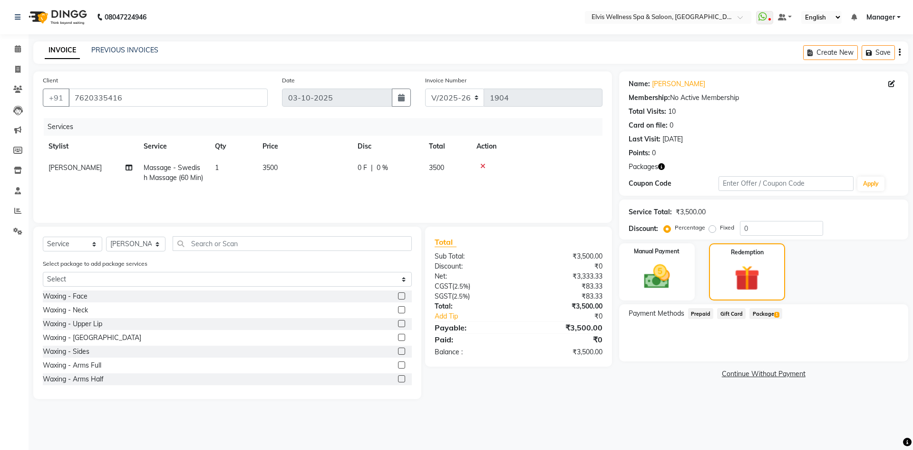
click at [776, 313] on span "1" at bounding box center [776, 315] width 5 height 6
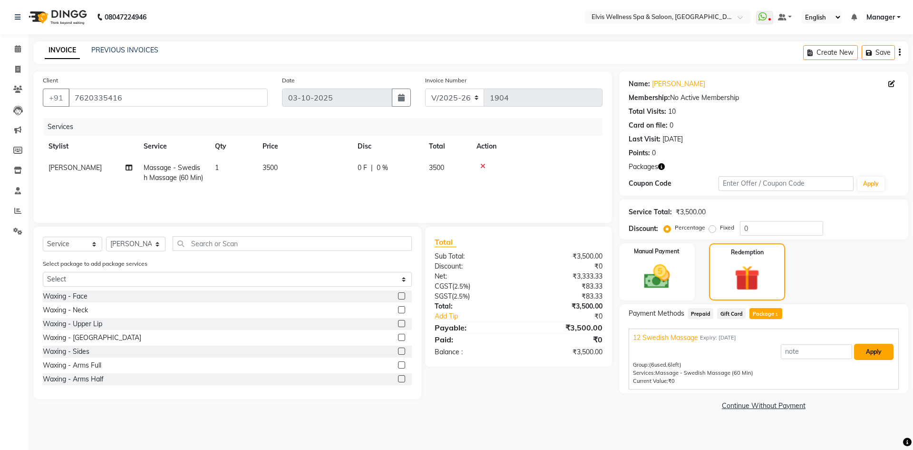
click at [888, 352] on button "Apply" at bounding box center [873, 351] width 39 height 16
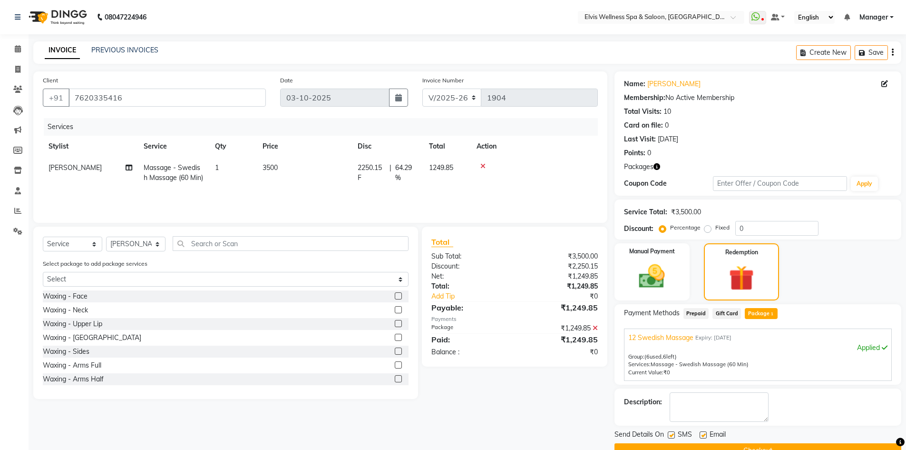
click at [674, 435] on label at bounding box center [671, 434] width 7 height 7
click at [674, 435] on input "checkbox" at bounding box center [671, 435] width 6 height 6
checkbox input "false"
click at [684, 444] on button "Checkout" at bounding box center [758, 450] width 287 height 15
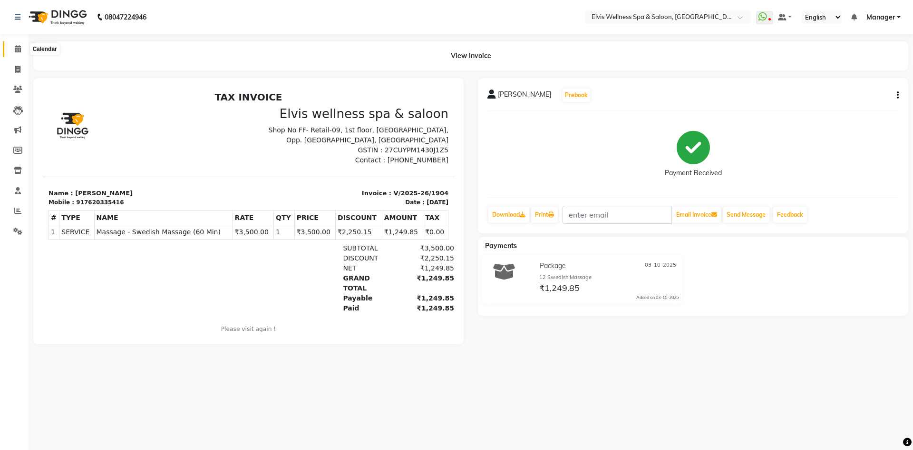
click at [15, 46] on icon at bounding box center [18, 48] width 6 height 7
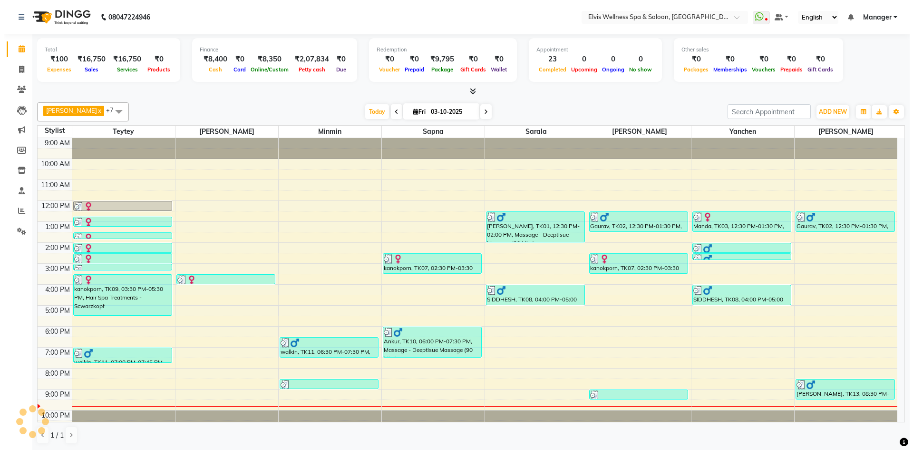
scroll to position [9, 0]
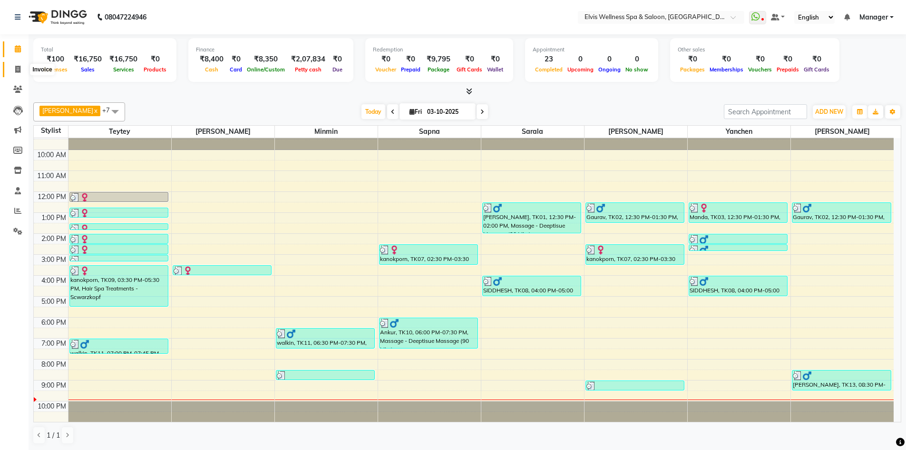
click at [19, 71] on icon at bounding box center [17, 69] width 5 height 7
select select "service"
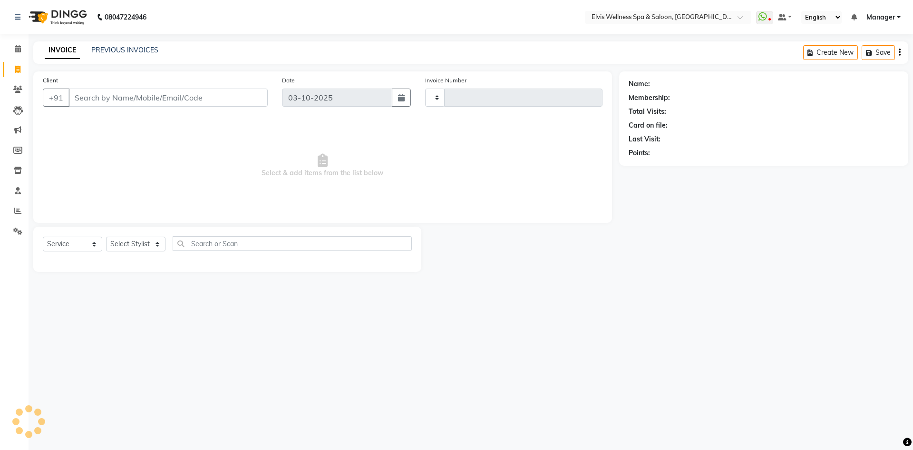
type input "1905"
select select "6269"
click at [20, 45] on span at bounding box center [18, 49] width 17 height 11
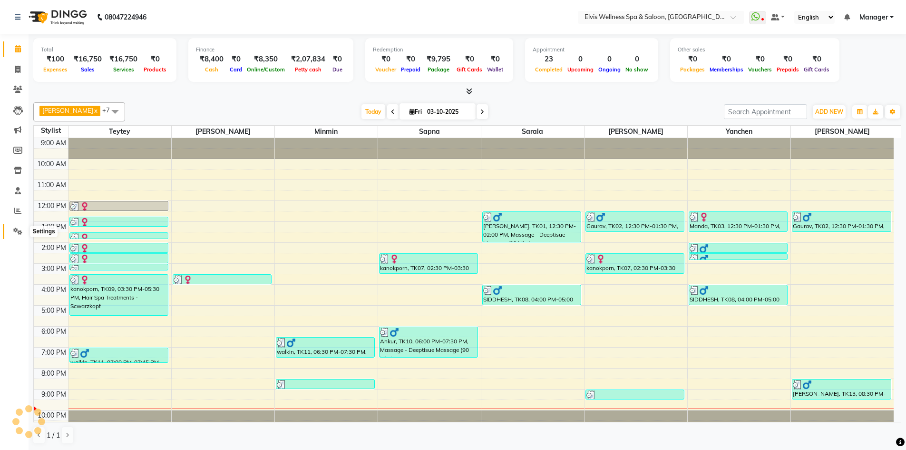
click at [12, 235] on span at bounding box center [18, 231] width 17 height 11
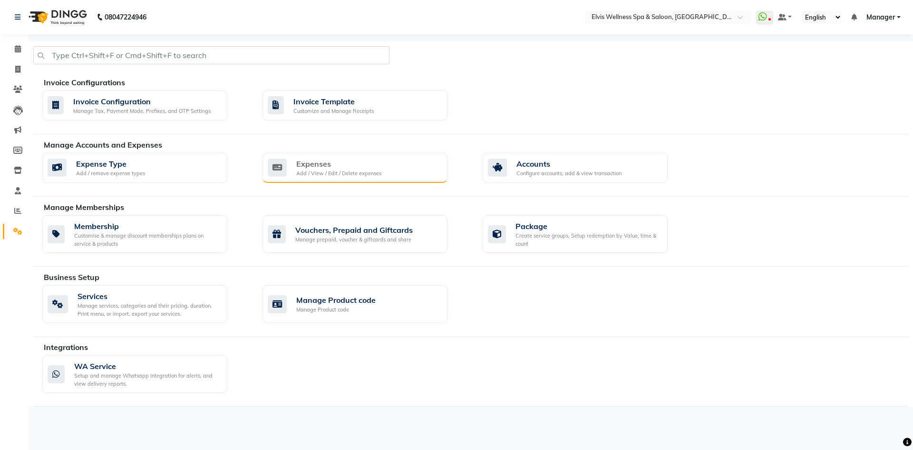
click at [302, 171] on div "Add / View / Edit / Delete expenses" at bounding box center [338, 173] width 85 height 8
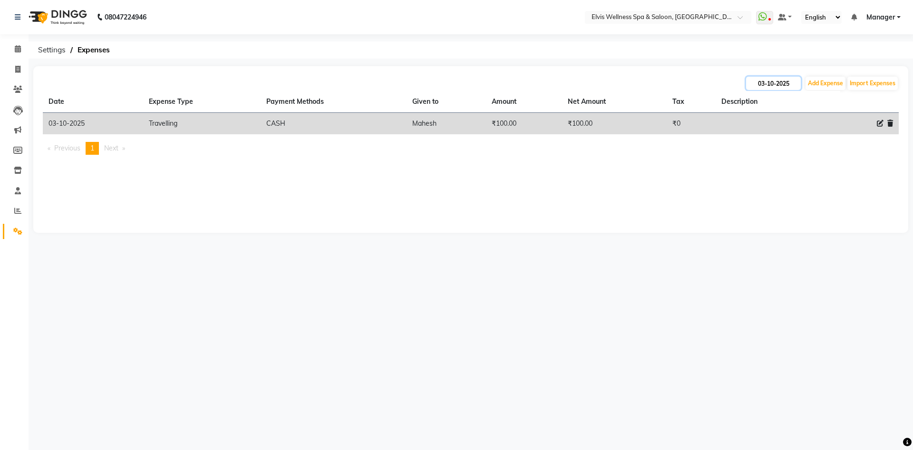
click at [785, 85] on input "03-10-2025" at bounding box center [773, 83] width 55 height 13
select select "10"
select select "2025"
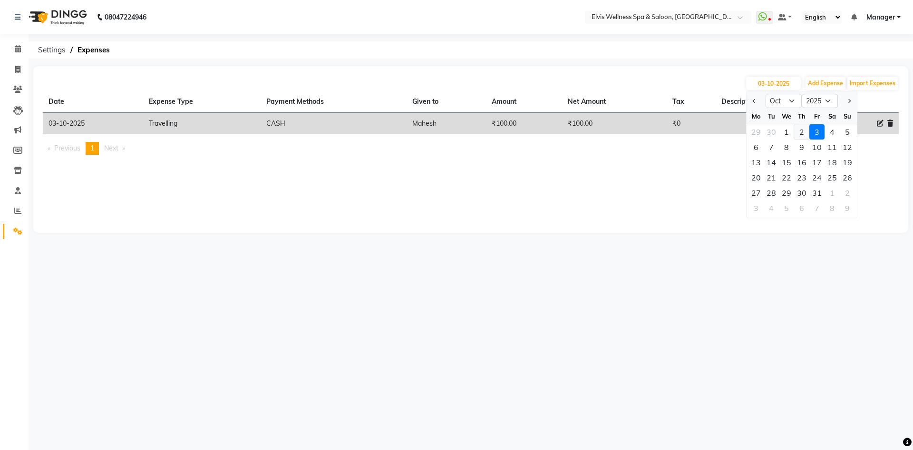
click at [799, 133] on div "2" at bounding box center [801, 131] width 15 height 15
type input "02-10-2025"
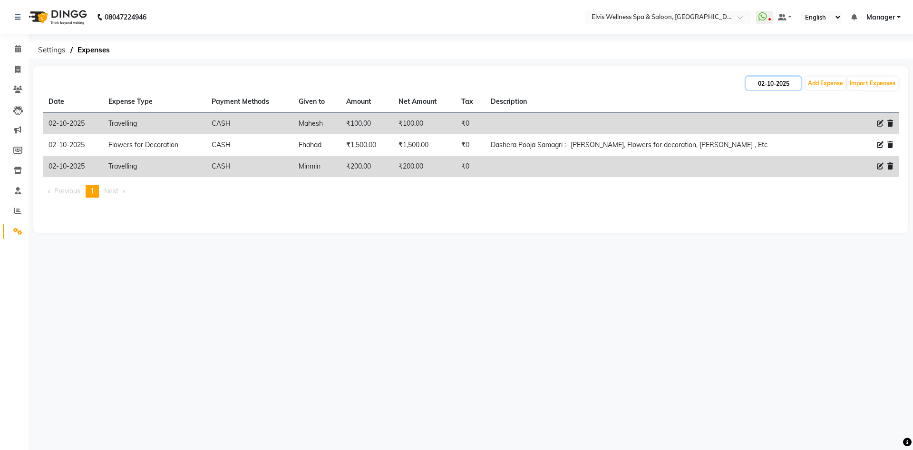
click at [771, 80] on input "02-10-2025" at bounding box center [773, 83] width 55 height 13
select select "10"
select select "2025"
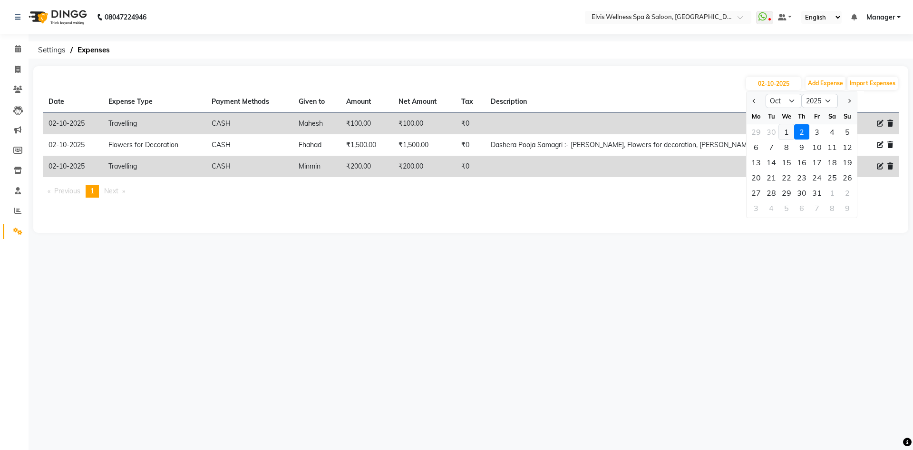
click at [787, 129] on div "1" at bounding box center [786, 131] width 15 height 15
type input "01-10-2025"
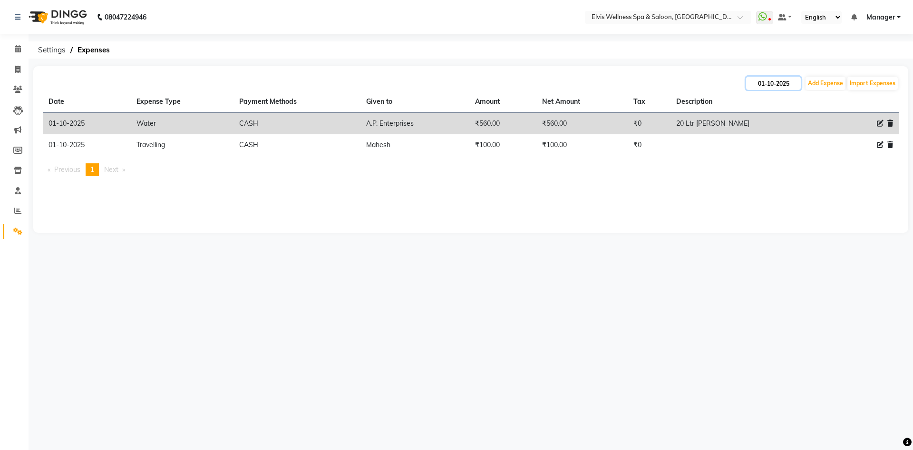
click at [792, 88] on input "01-10-2025" at bounding box center [773, 83] width 55 height 13
select select "10"
select select "2025"
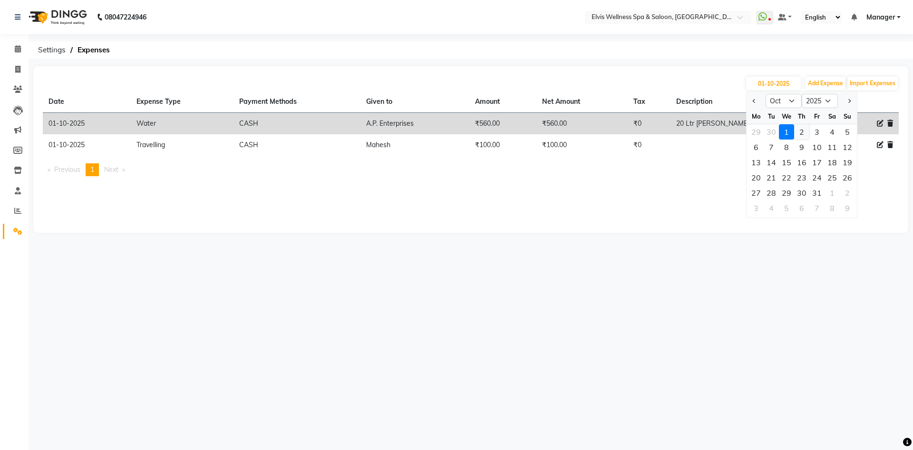
click at [802, 130] on div "2" at bounding box center [801, 131] width 15 height 15
type input "02-10-2025"
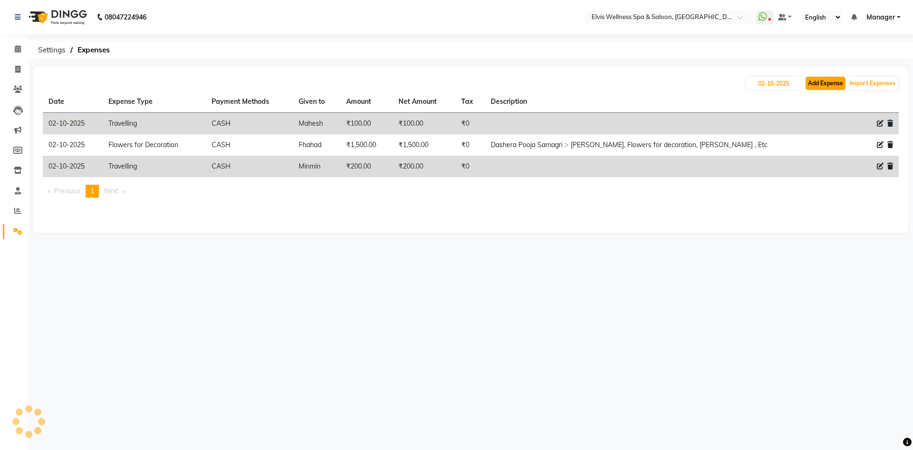
click at [816, 77] on button "Add Expense" at bounding box center [826, 83] width 40 height 13
select select "1"
select select "5263"
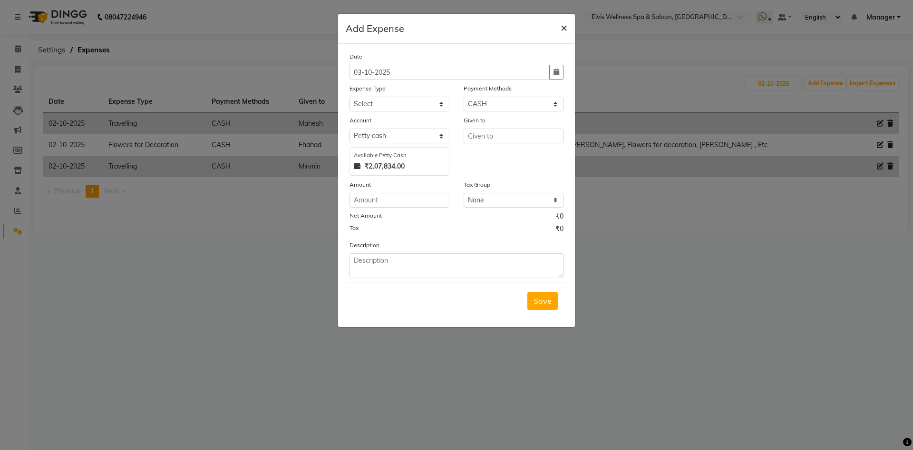
click at [567, 29] on button "×" at bounding box center [564, 27] width 22 height 27
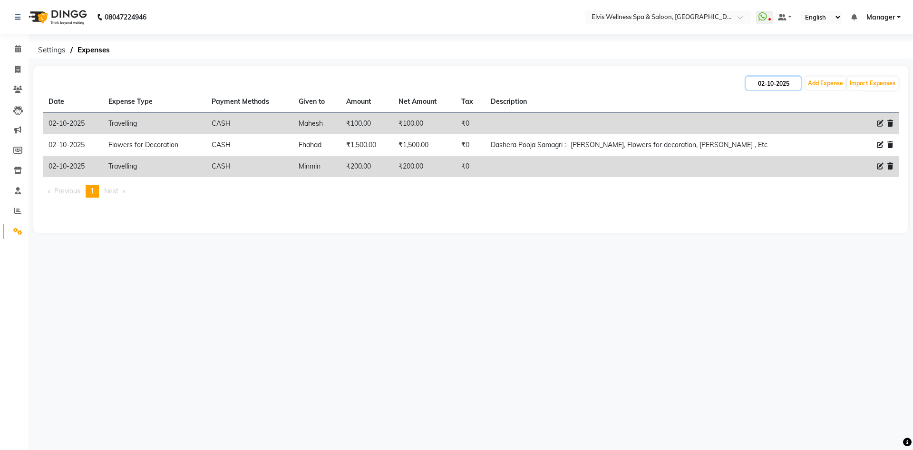
click at [789, 84] on input "02-10-2025" at bounding box center [773, 83] width 55 height 13
select select "10"
select select "2025"
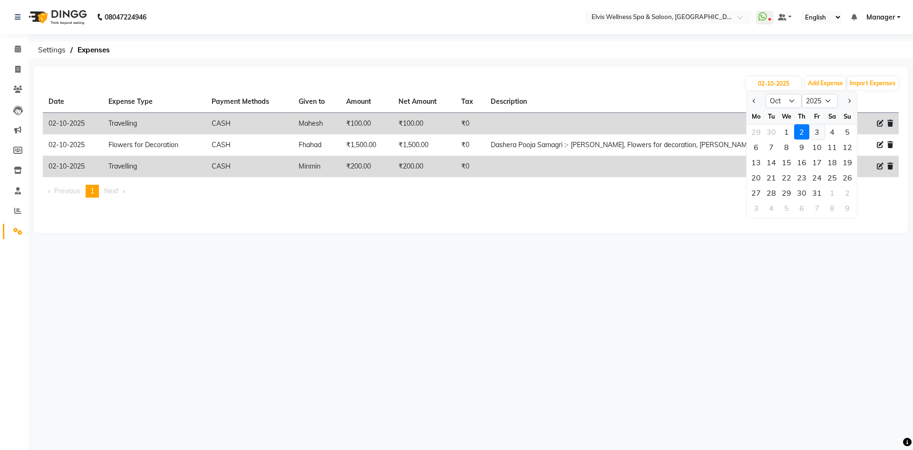
click at [816, 129] on div "3" at bounding box center [817, 131] width 15 height 15
type input "03-10-2025"
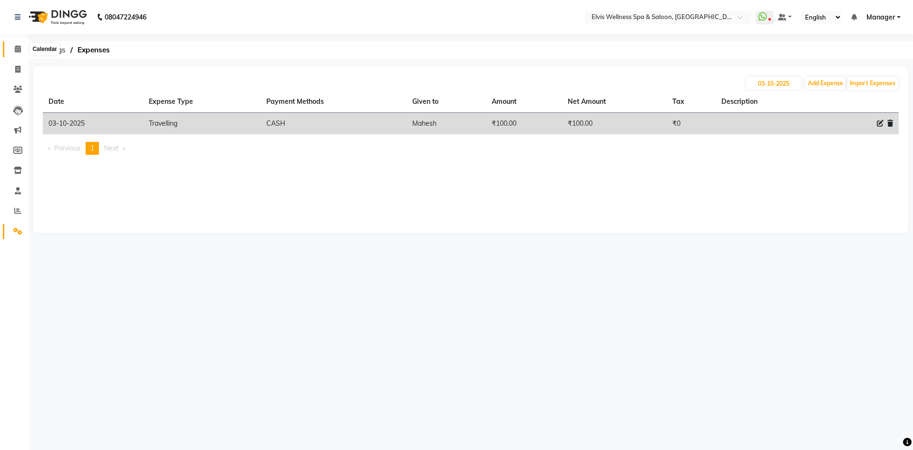
click at [20, 50] on icon at bounding box center [18, 48] width 6 height 7
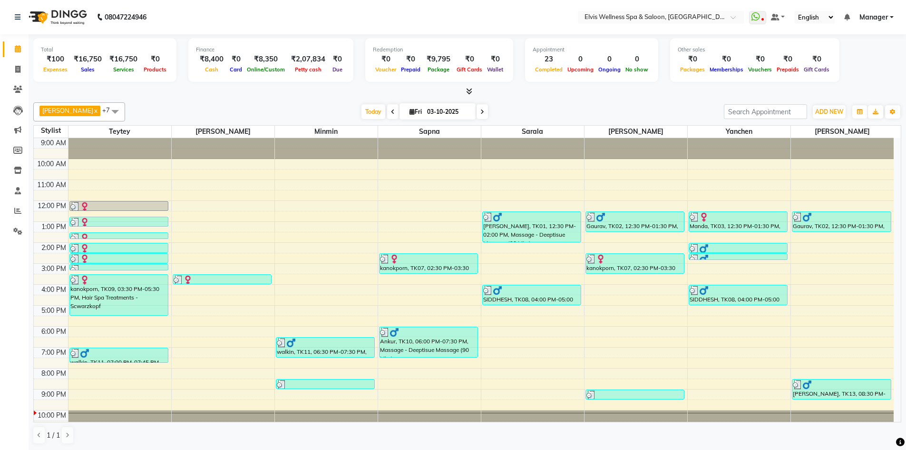
click at [890, 17] on link "Manager" at bounding box center [877, 17] width 34 height 10
click at [860, 63] on link "Sign out" at bounding box center [845, 65] width 87 height 15
